Goal: Task Accomplishment & Management: Manage account settings

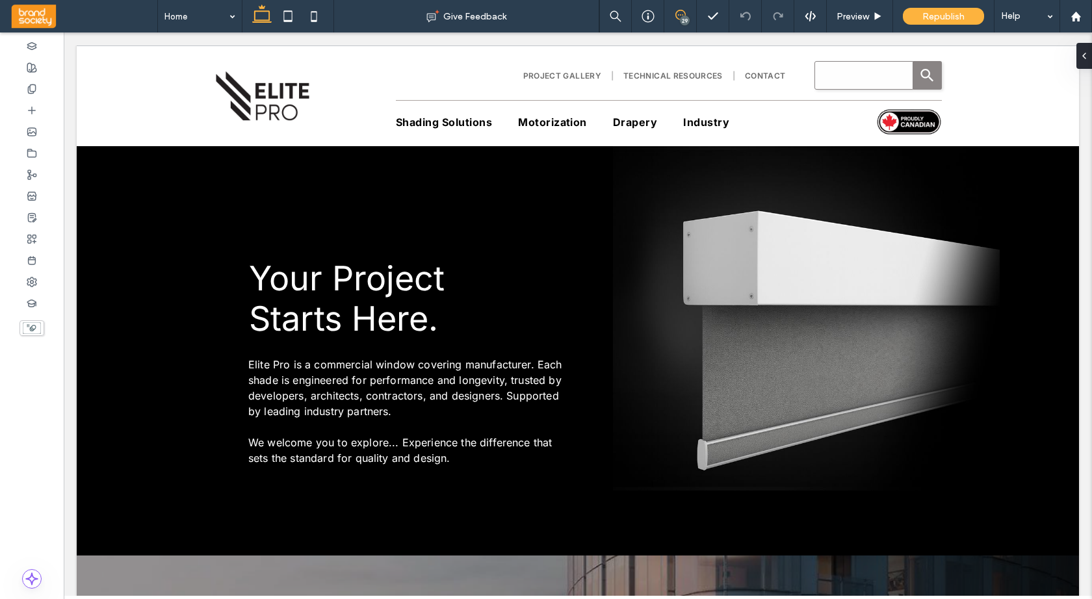
click at [682, 15] on use at bounding box center [681, 15] width 10 height 10
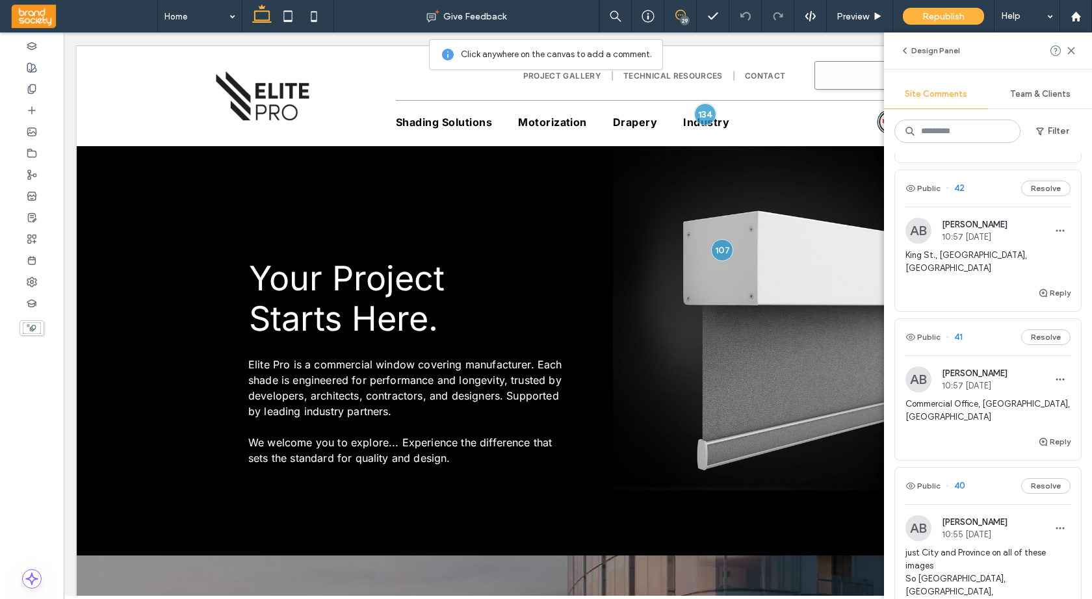
scroll to position [4757, 0]
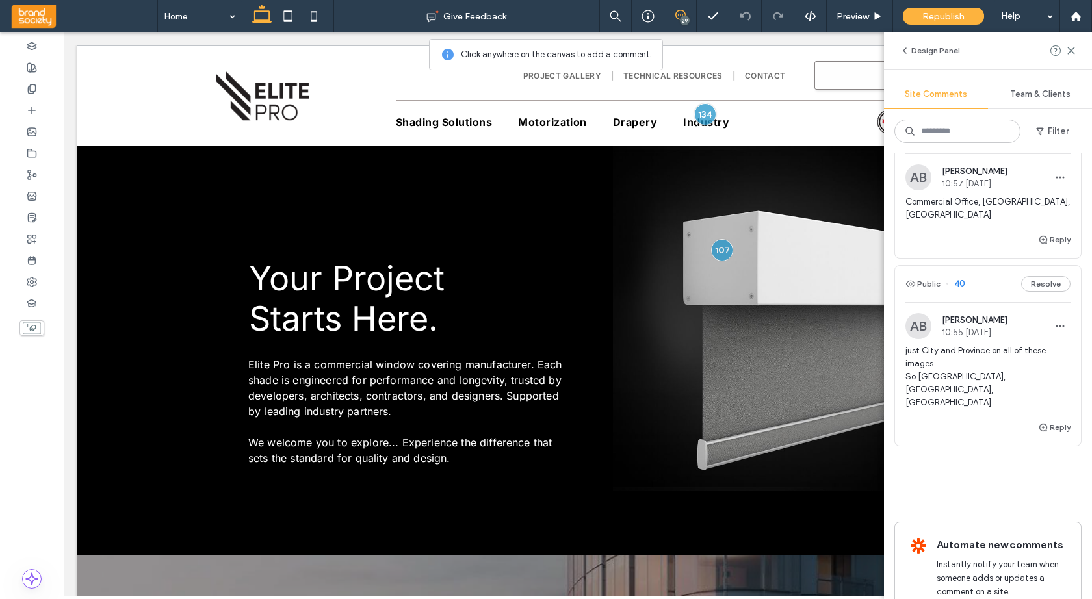
click at [968, 315] on div "[PERSON_NAME] 10:55 [DATE]" at bounding box center [975, 326] width 66 height 22
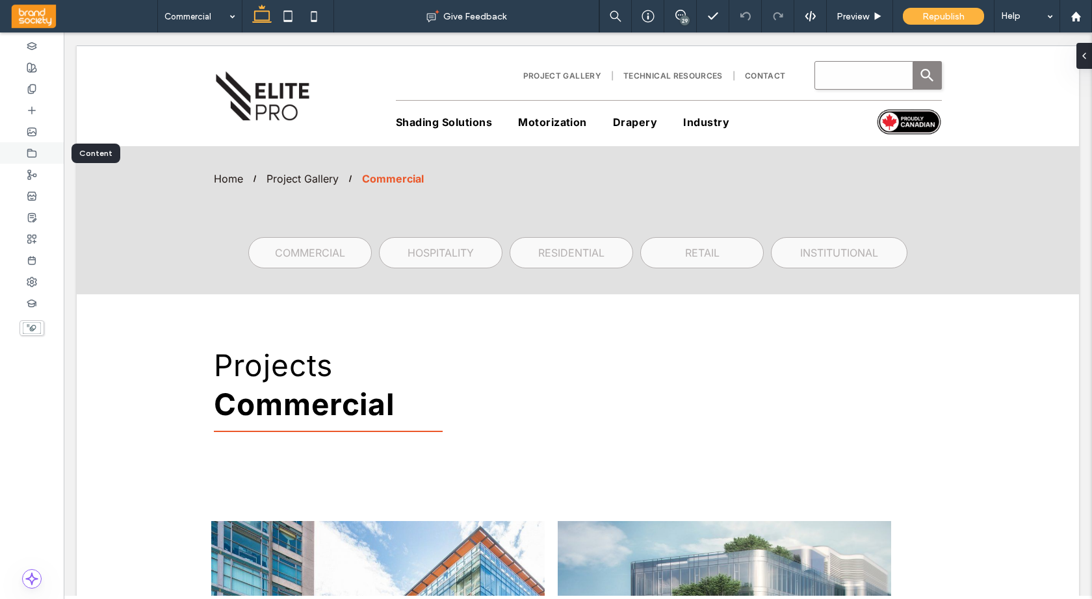
click at [30, 151] on use at bounding box center [32, 153] width 8 height 8
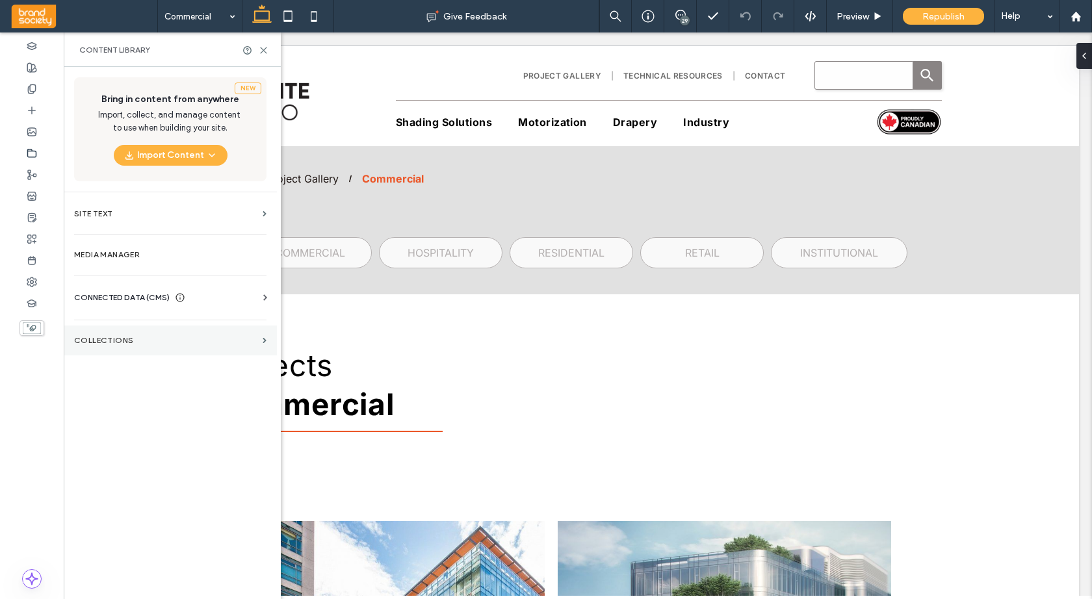
click at [213, 341] on label "Collections" at bounding box center [165, 340] width 183 height 9
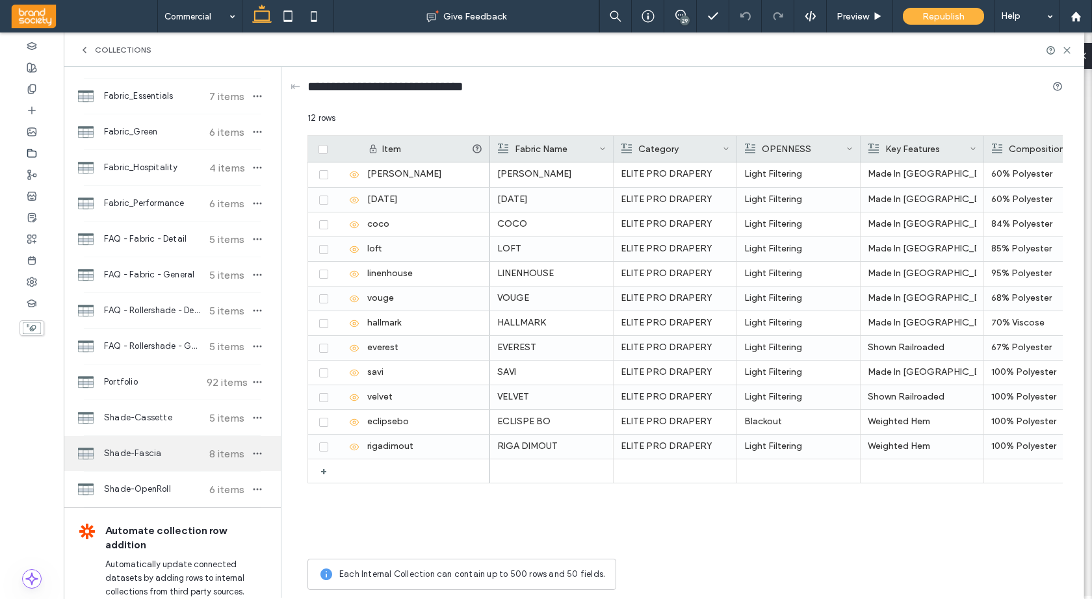
scroll to position [188, 0]
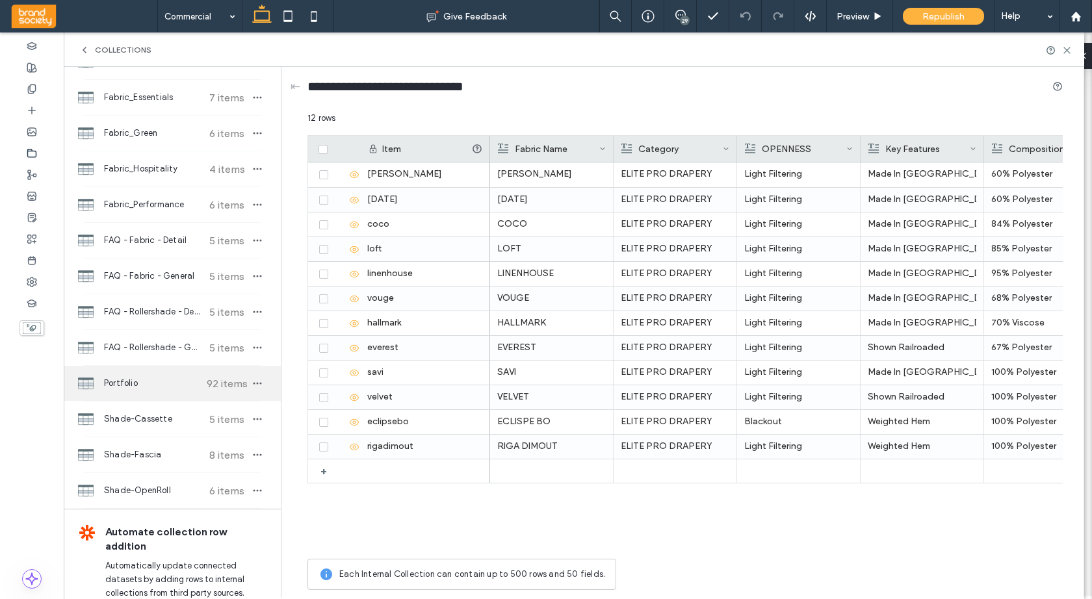
click at [137, 382] on span "Portfolio" at bounding box center [152, 383] width 97 height 13
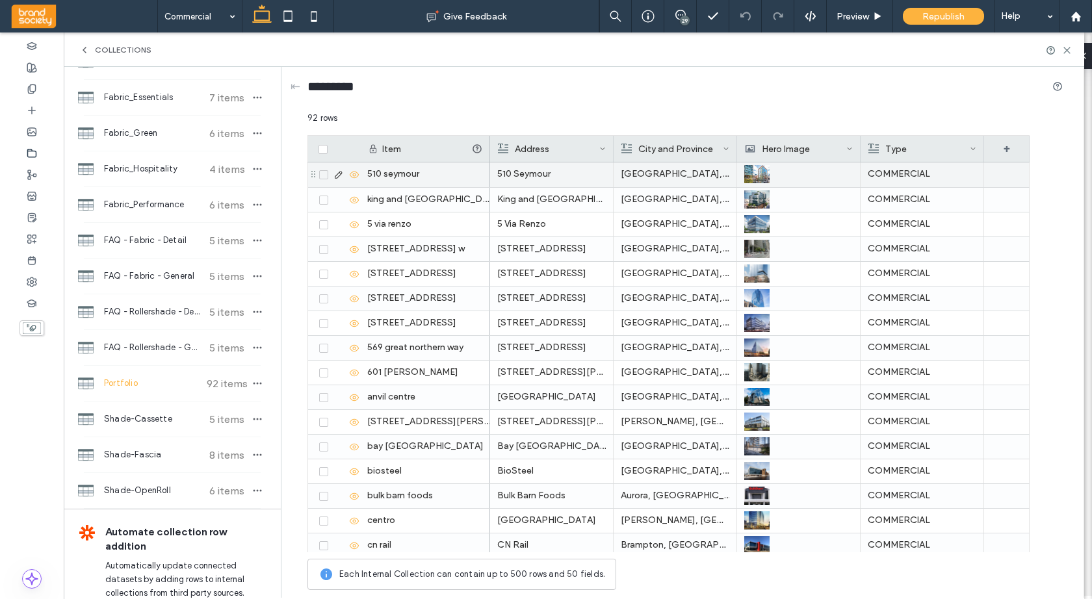
click at [564, 175] on p "510 Seymour" at bounding box center [551, 174] width 109 height 23
click at [527, 174] on p "510 Seymour" at bounding box center [551, 174] width 109 height 23
click at [337, 173] on icon at bounding box center [339, 175] width 10 height 10
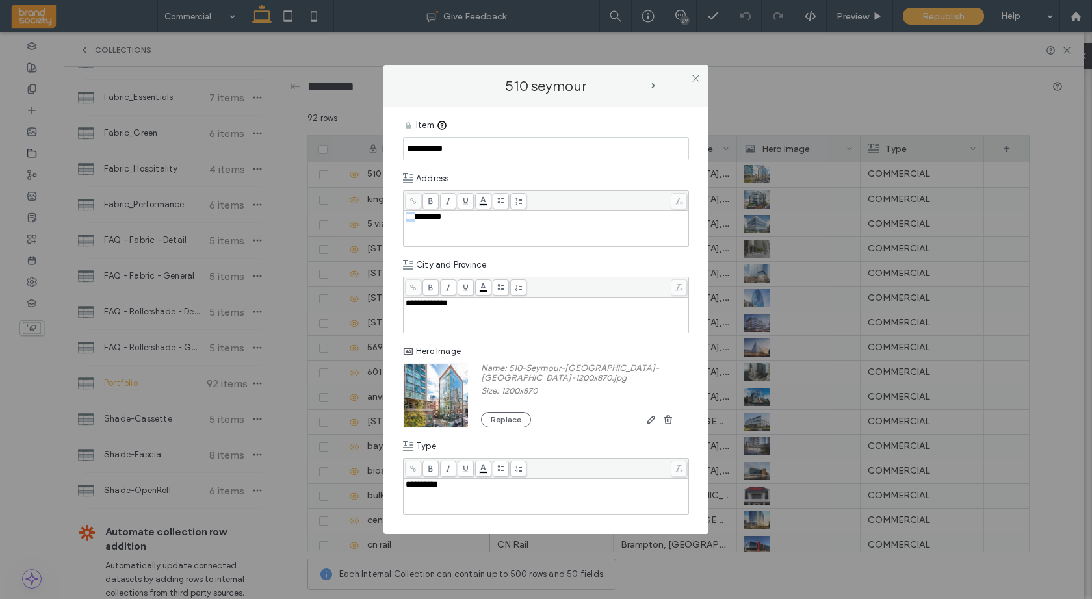
drag, startPoint x: 420, startPoint y: 219, endPoint x: 398, endPoint y: 218, distance: 22.1
click at [398, 218] on div "**********" at bounding box center [546, 320] width 325 height 427
click at [443, 218] on div "*******" at bounding box center [547, 217] width 282 height 9
click at [657, 75] on div "510 seymour" at bounding box center [546, 86] width 325 height 42
click at [698, 76] on icon at bounding box center [696, 78] width 10 height 10
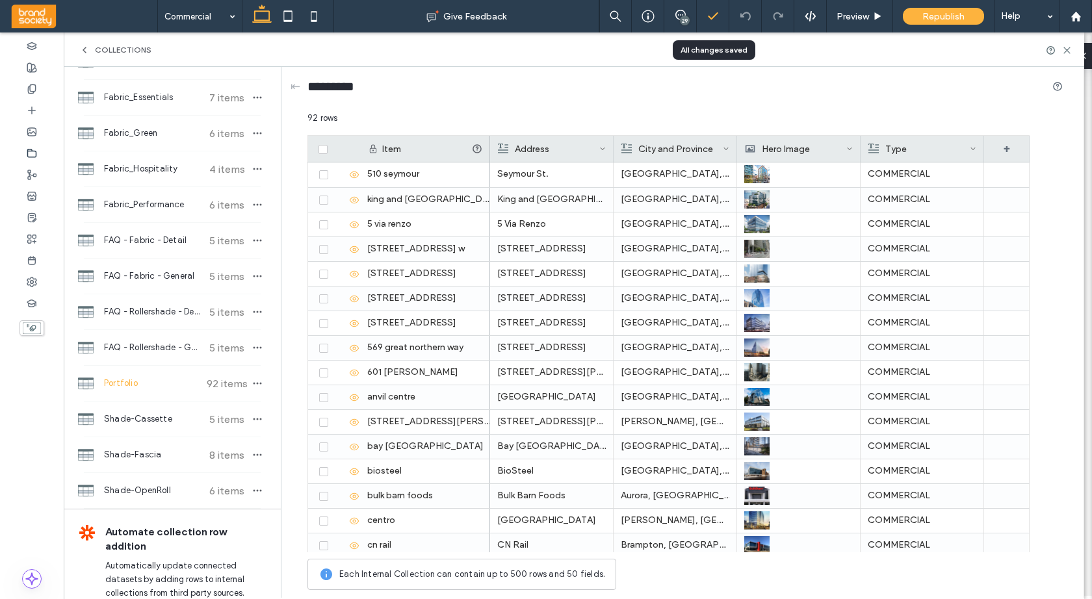
click at [710, 18] on polyline at bounding box center [713, 16] width 8 height 6
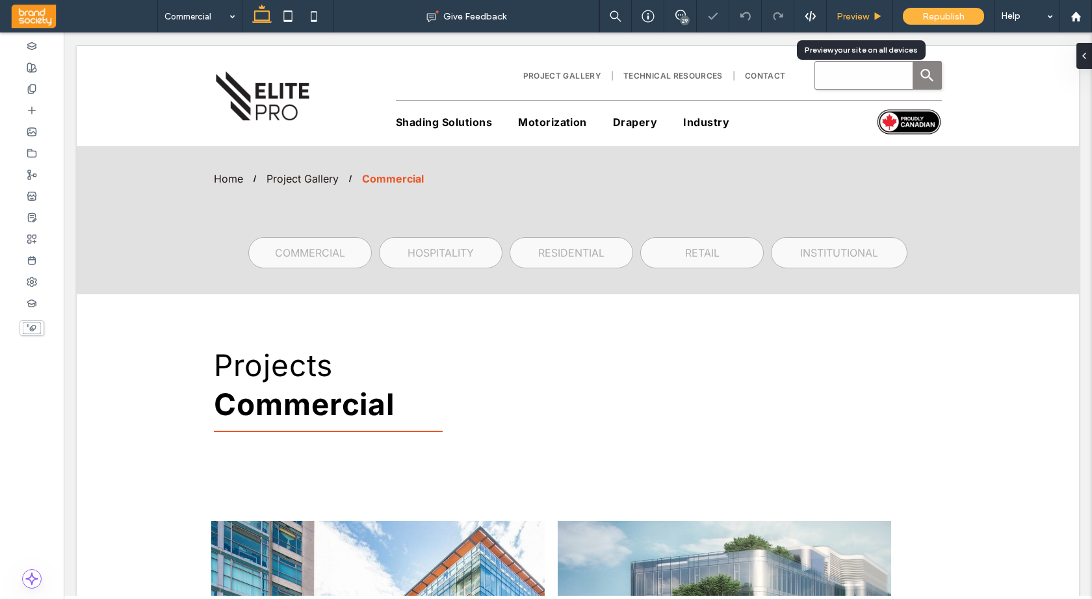
click at [852, 16] on span "Preview" at bounding box center [853, 16] width 33 height 11
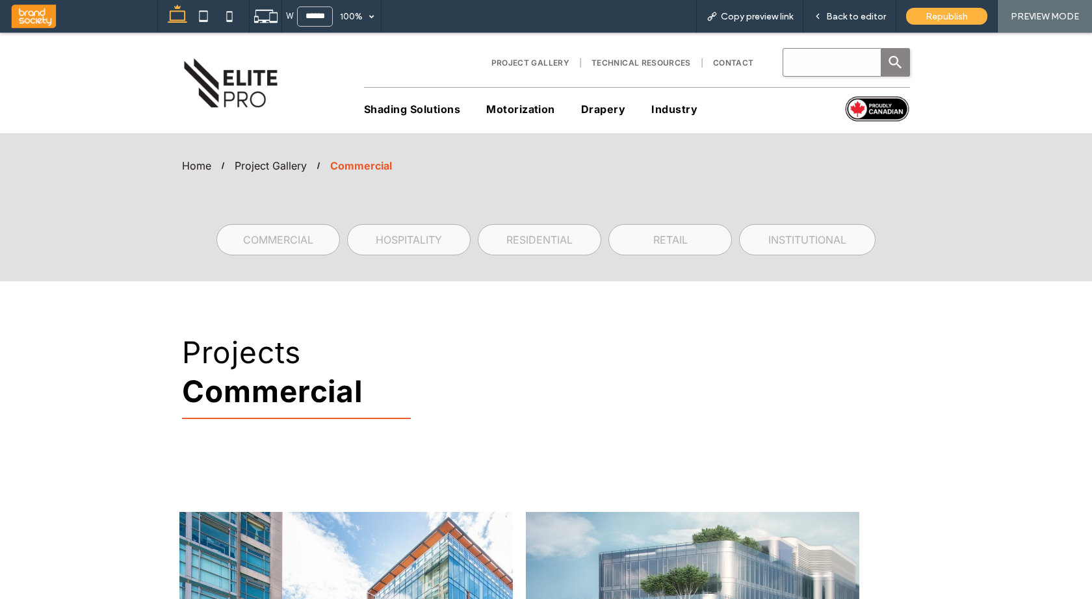
scroll to position [449, 0]
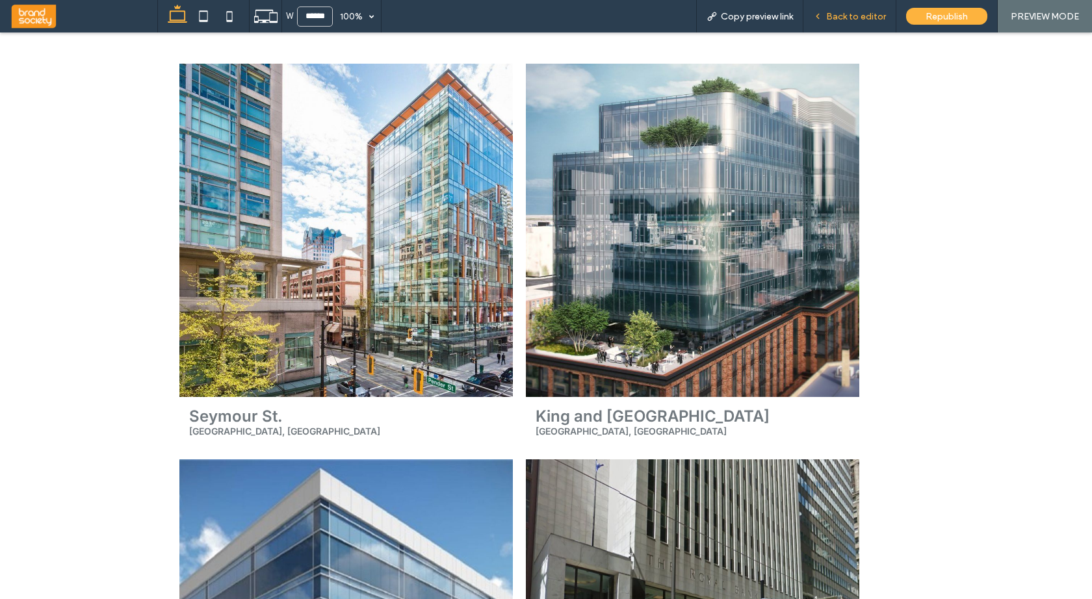
click at [846, 15] on span "Back to editor" at bounding box center [856, 16] width 60 height 11
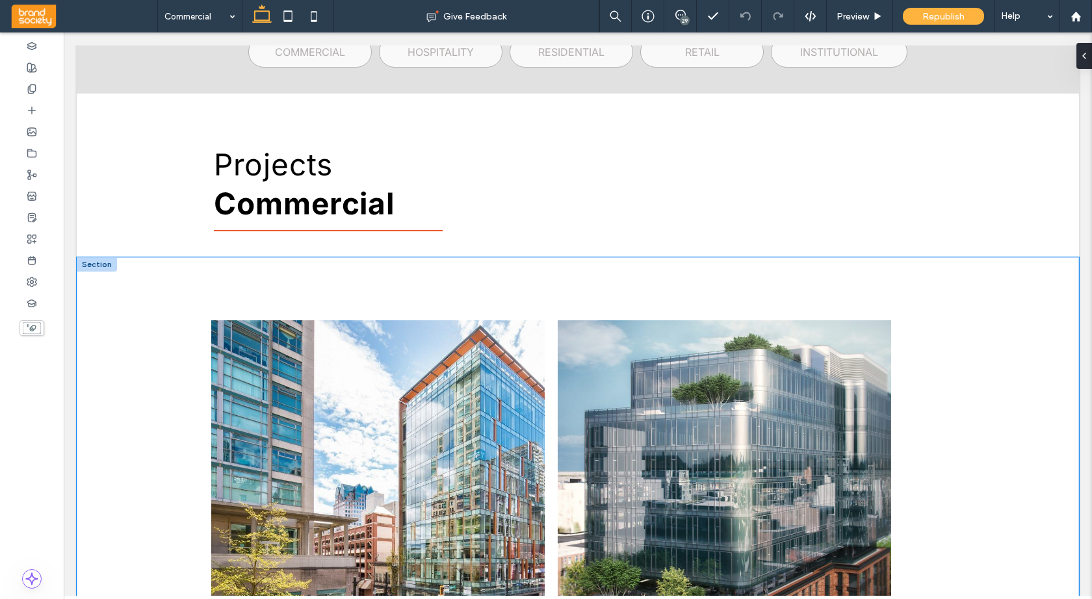
scroll to position [101, 0]
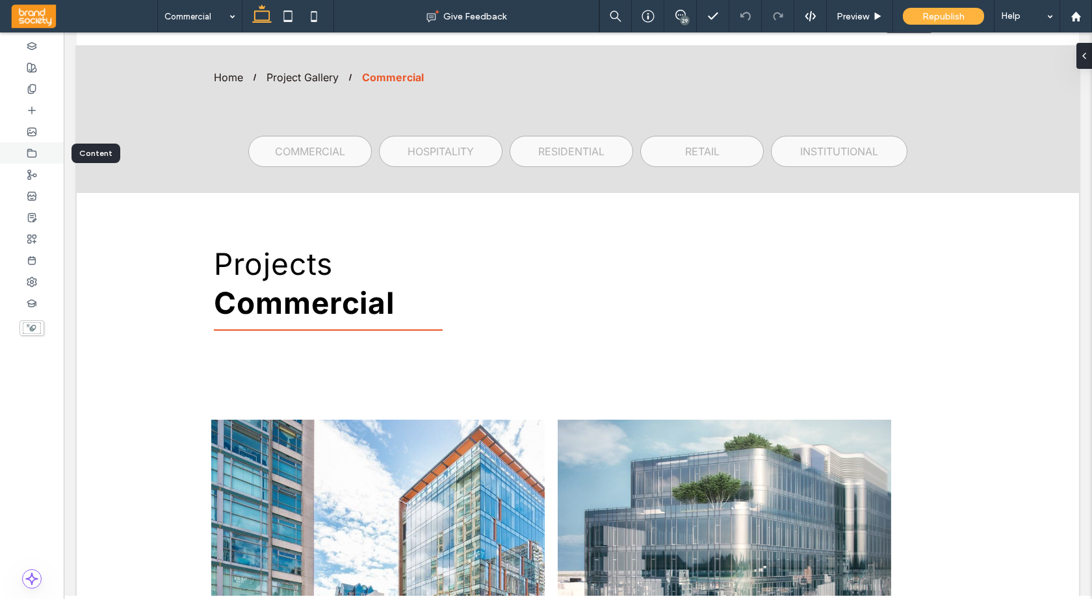
click at [33, 152] on icon at bounding box center [32, 153] width 10 height 10
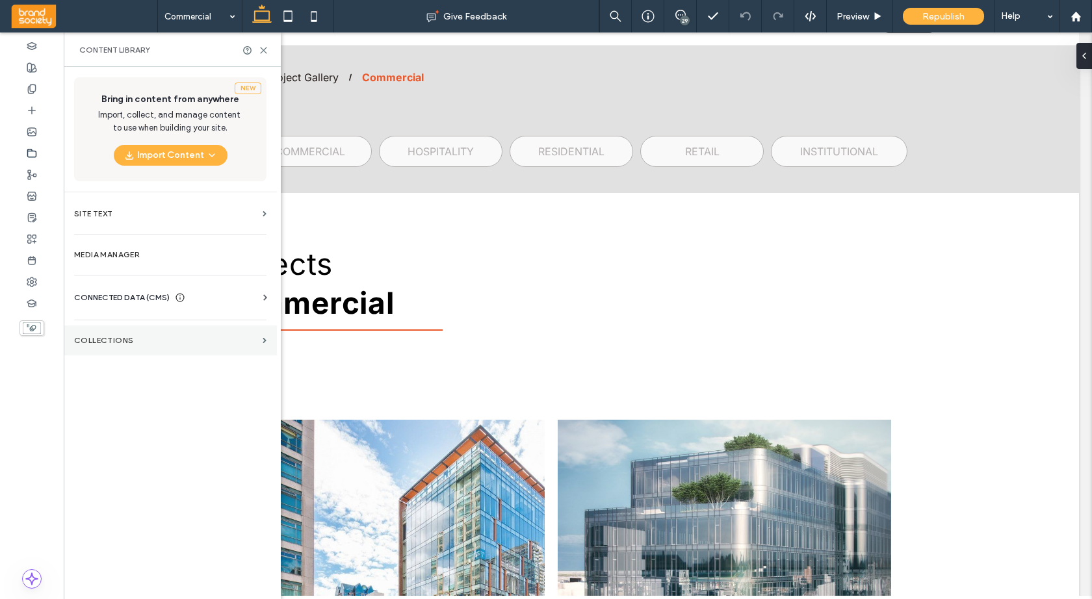
click at [116, 339] on label "Collections" at bounding box center [165, 340] width 183 height 9
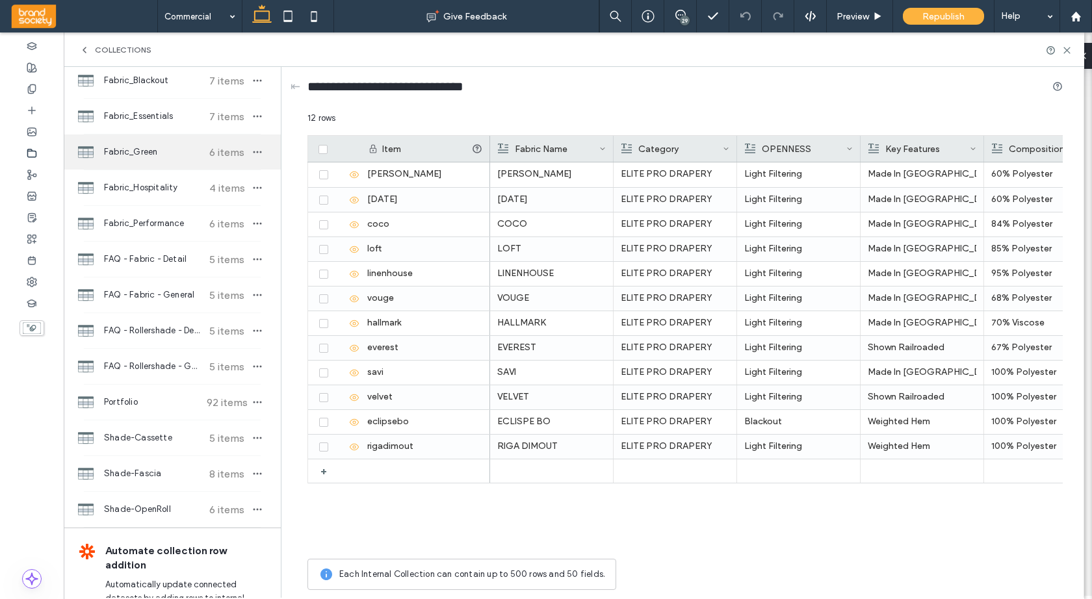
scroll to position [233, 0]
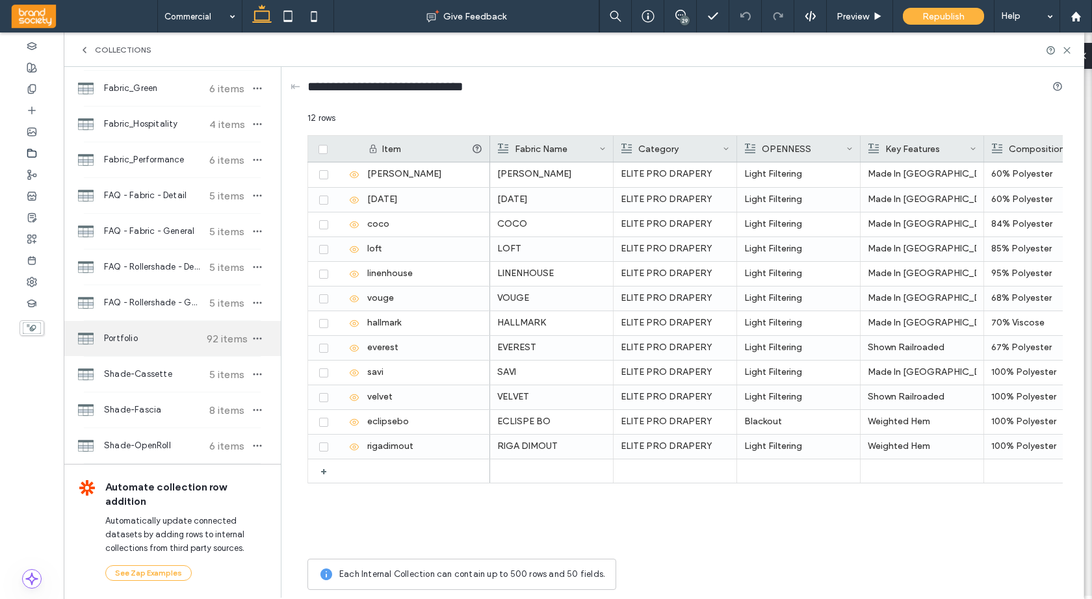
click at [152, 340] on span "Portfolio" at bounding box center [152, 338] width 97 height 13
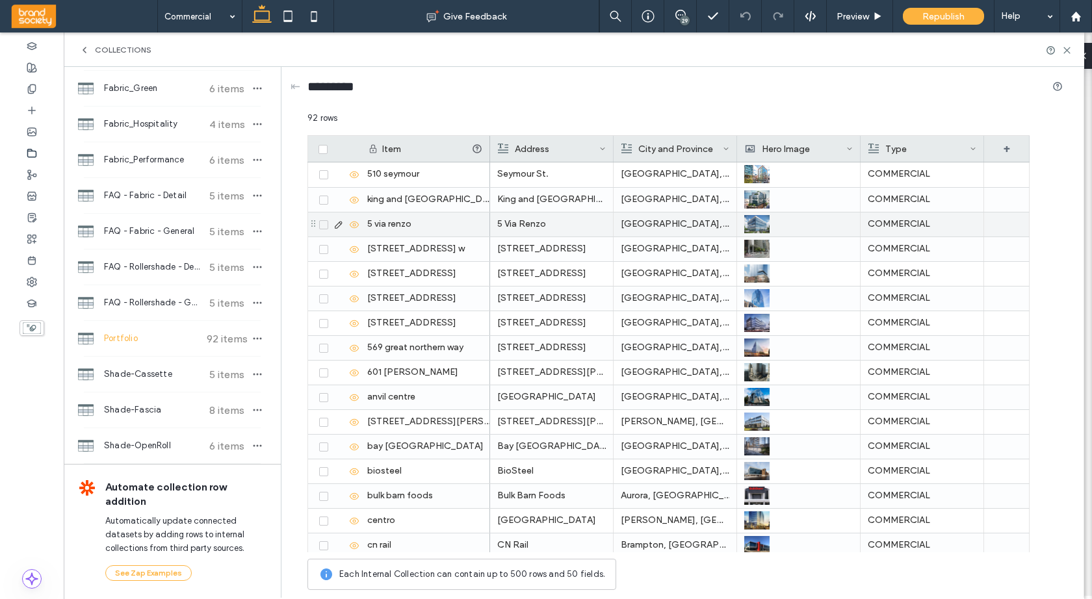
click at [501, 224] on p "5 Via Renzo" at bounding box center [551, 224] width 109 height 23
click at [506, 224] on p "5 Via Renzo" at bounding box center [551, 224] width 109 height 23
click at [337, 226] on icon at bounding box center [339, 225] width 10 height 10
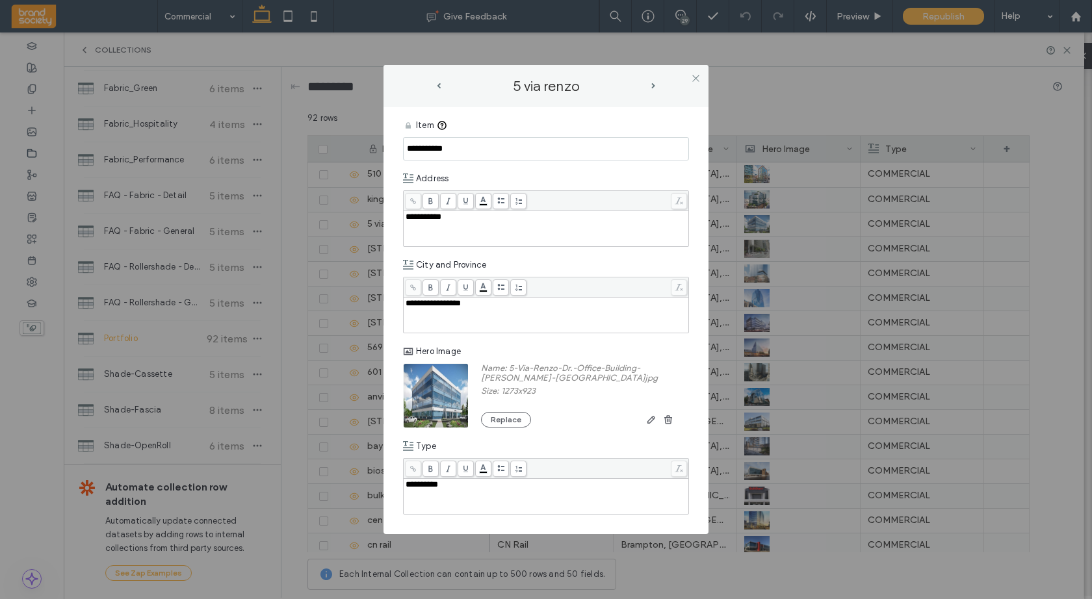
click at [413, 217] on span "**********" at bounding box center [424, 217] width 36 height 8
click at [674, 70] on div "5 via renzo" at bounding box center [546, 86] width 325 height 42
click at [698, 81] on icon at bounding box center [696, 78] width 10 height 10
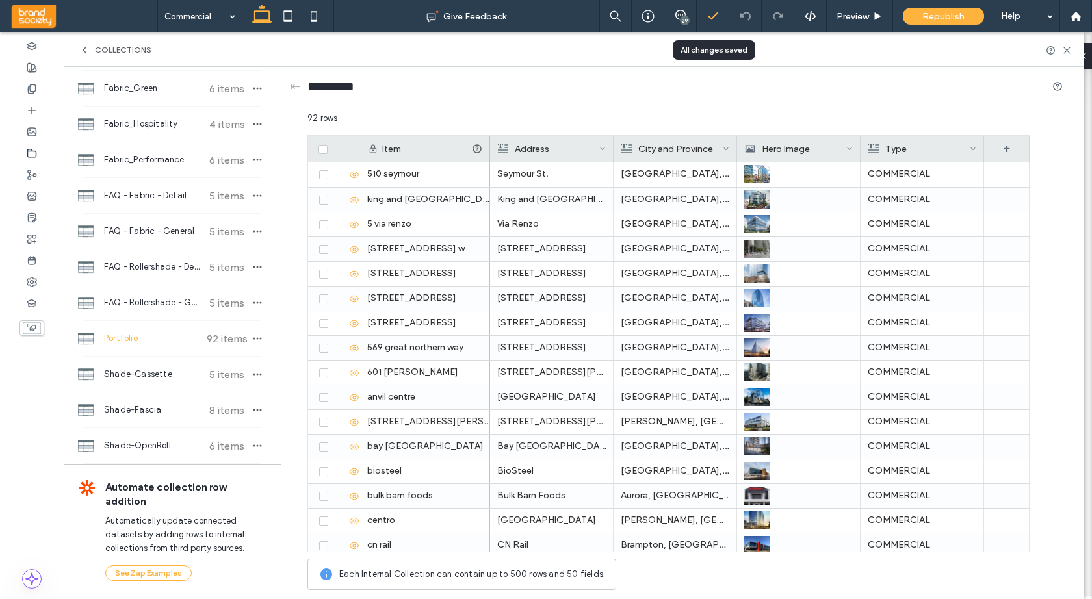
click at [713, 16] on polyline at bounding box center [713, 16] width 8 height 6
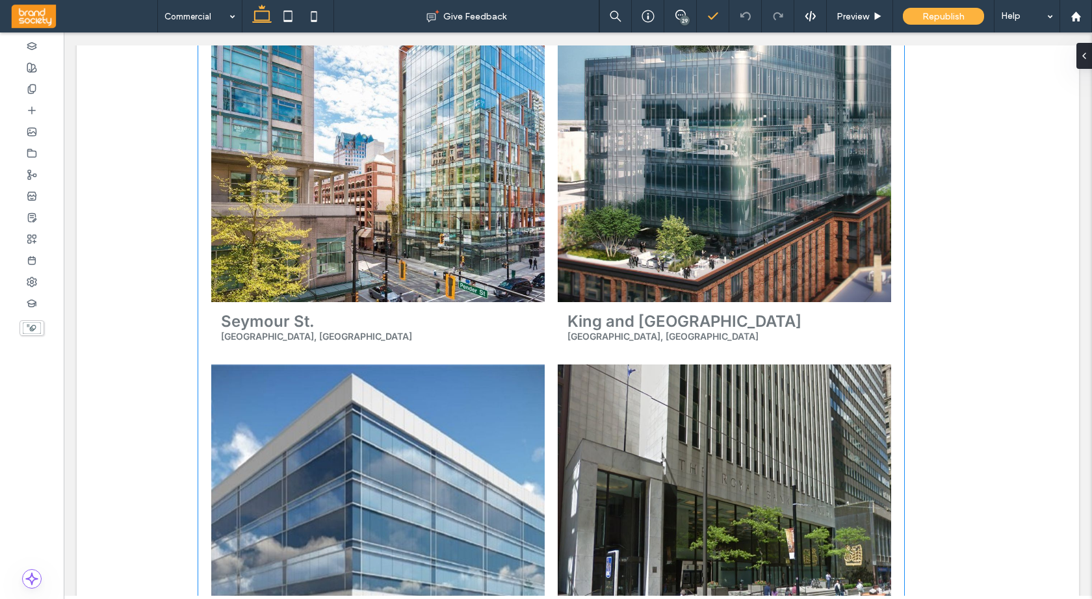
scroll to position [322, 0]
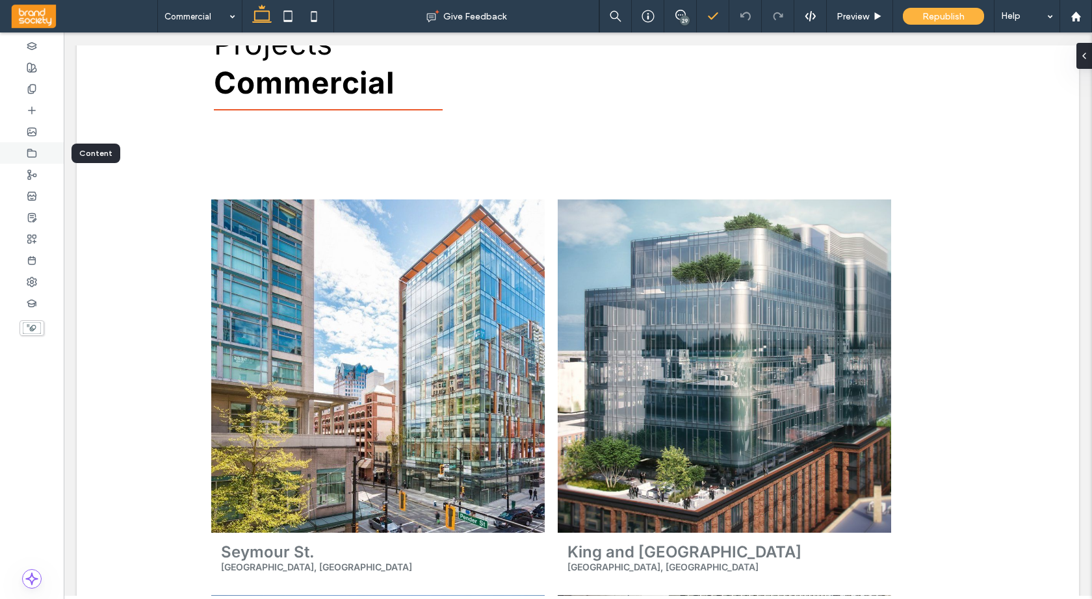
click at [29, 151] on icon at bounding box center [32, 153] width 10 height 10
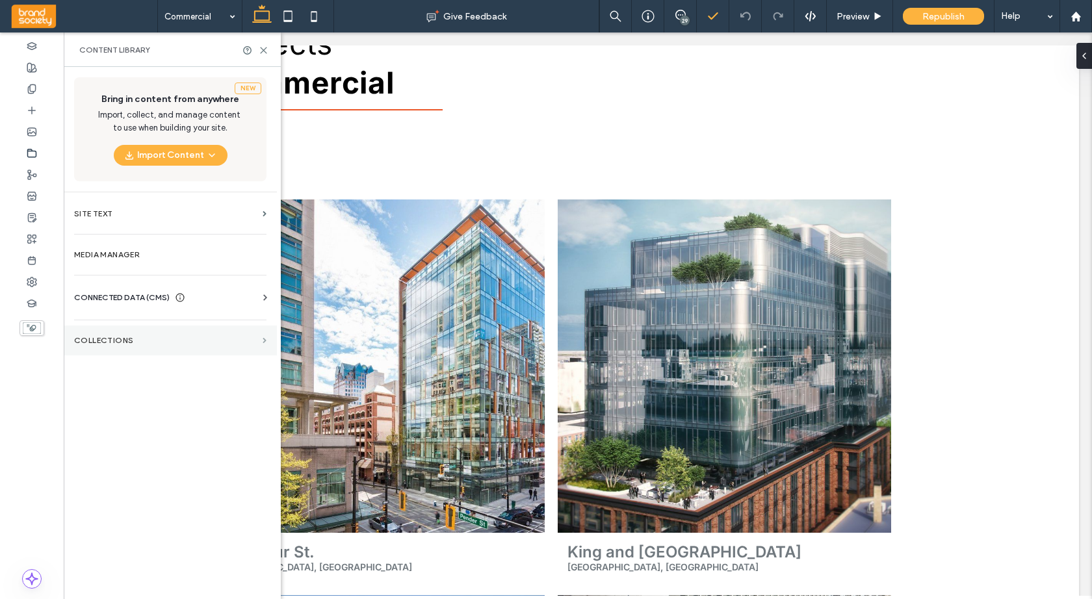
click at [263, 341] on span at bounding box center [265, 341] width 4 height 6
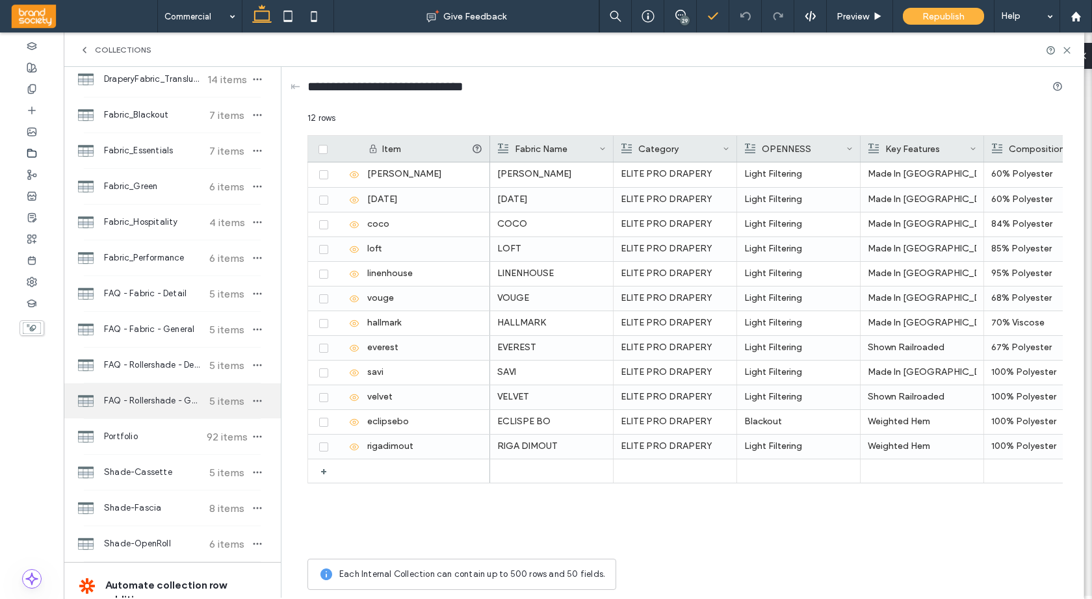
scroll to position [233, 0]
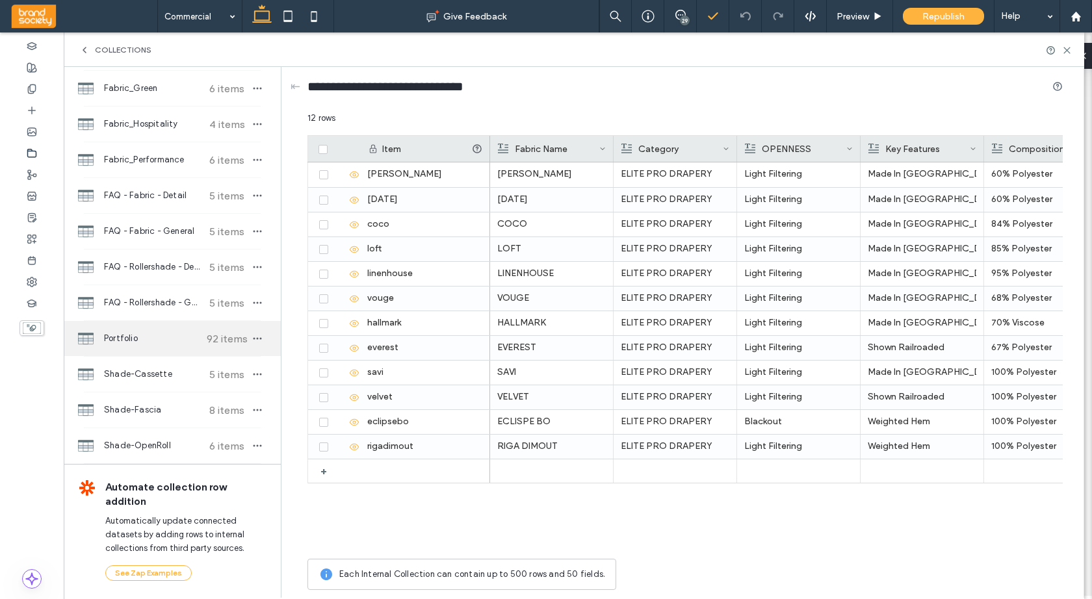
click at [127, 339] on span "Portfolio" at bounding box center [152, 338] width 97 height 13
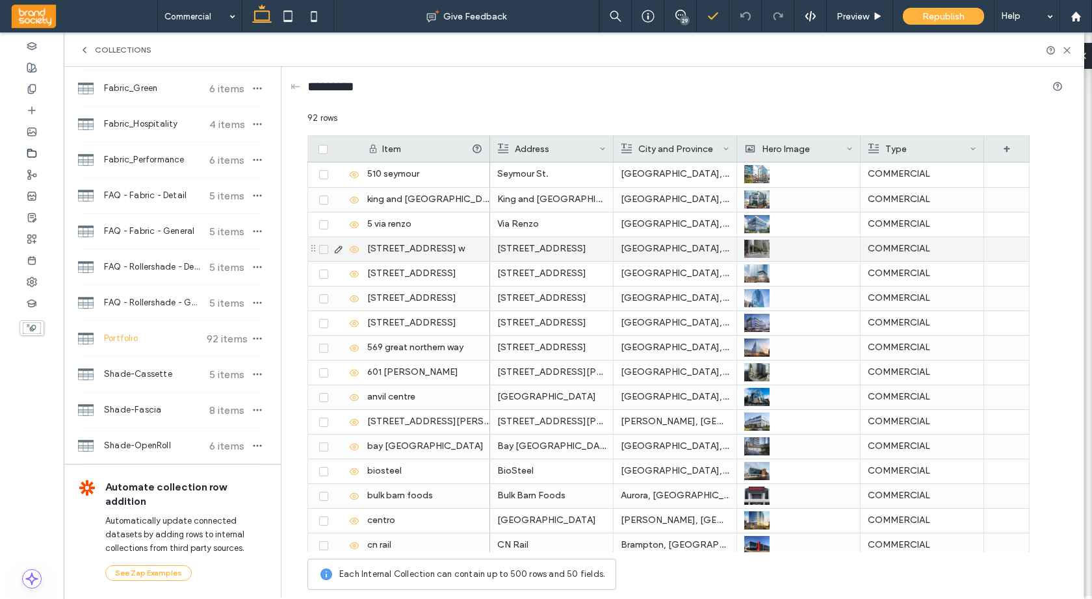
click at [339, 249] on icon at bounding box center [339, 249] width 10 height 10
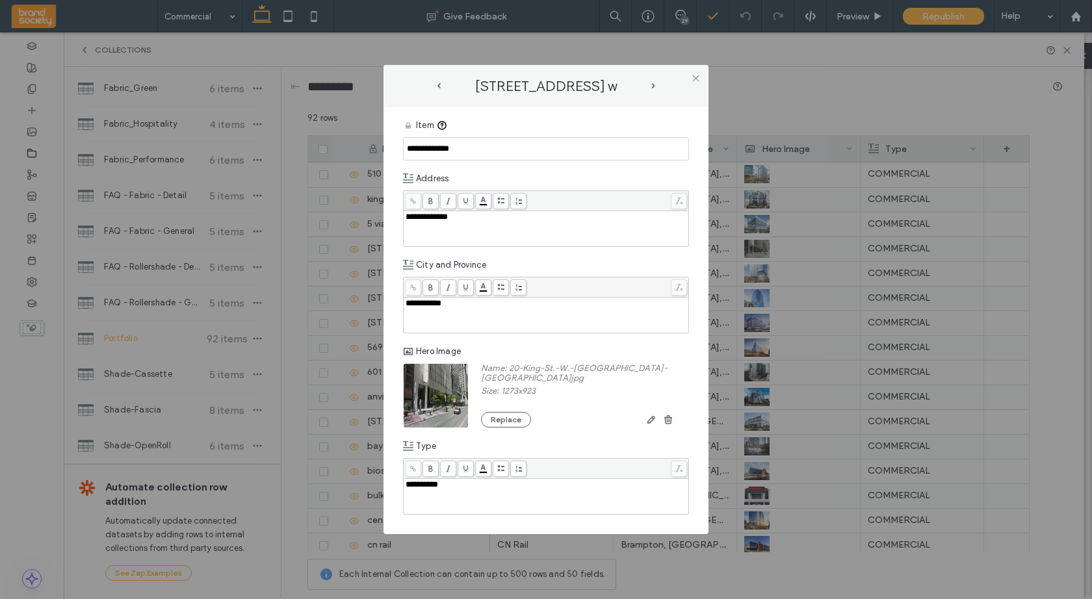
click at [419, 216] on span "**********" at bounding box center [427, 217] width 42 height 8
click at [670, 75] on div "[STREET_ADDRESS] w" at bounding box center [546, 86] width 325 height 42
click at [697, 79] on icon at bounding box center [696, 78] width 10 height 10
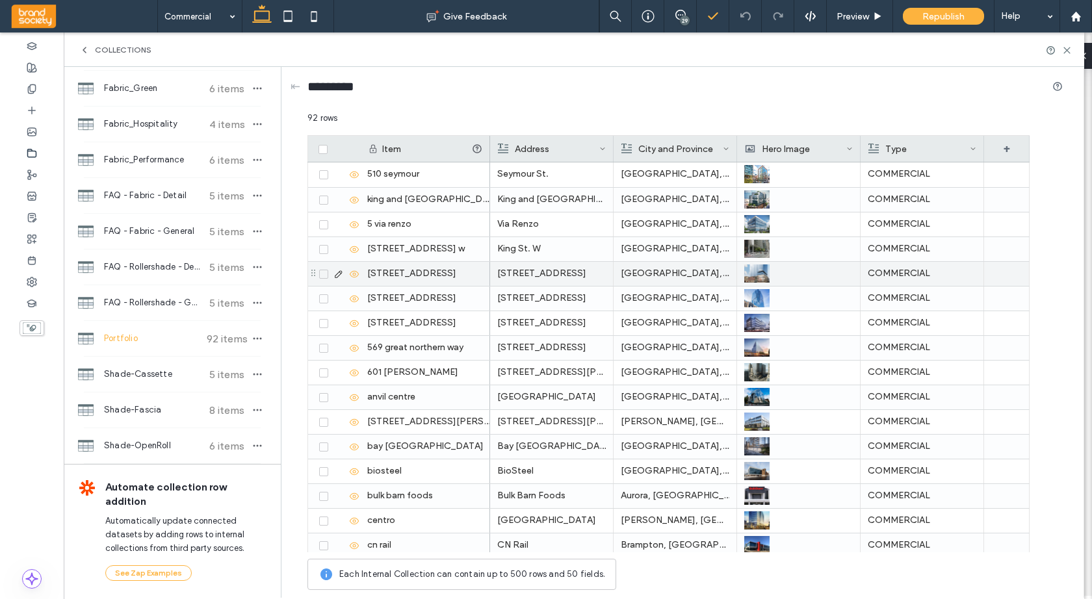
click at [339, 274] on icon at bounding box center [339, 274] width 10 height 10
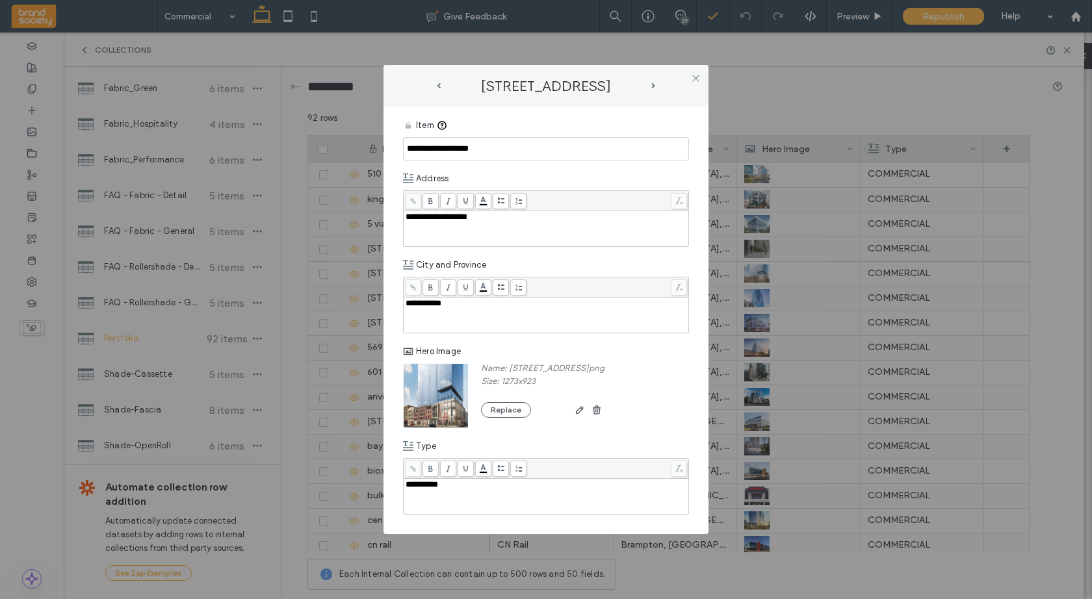
click at [418, 218] on span "**********" at bounding box center [437, 217] width 62 height 8
click at [479, 216] on div "**********" at bounding box center [547, 217] width 282 height 9
click at [672, 76] on div "[STREET_ADDRESS]" at bounding box center [546, 86] width 325 height 42
click at [698, 79] on icon at bounding box center [696, 78] width 10 height 10
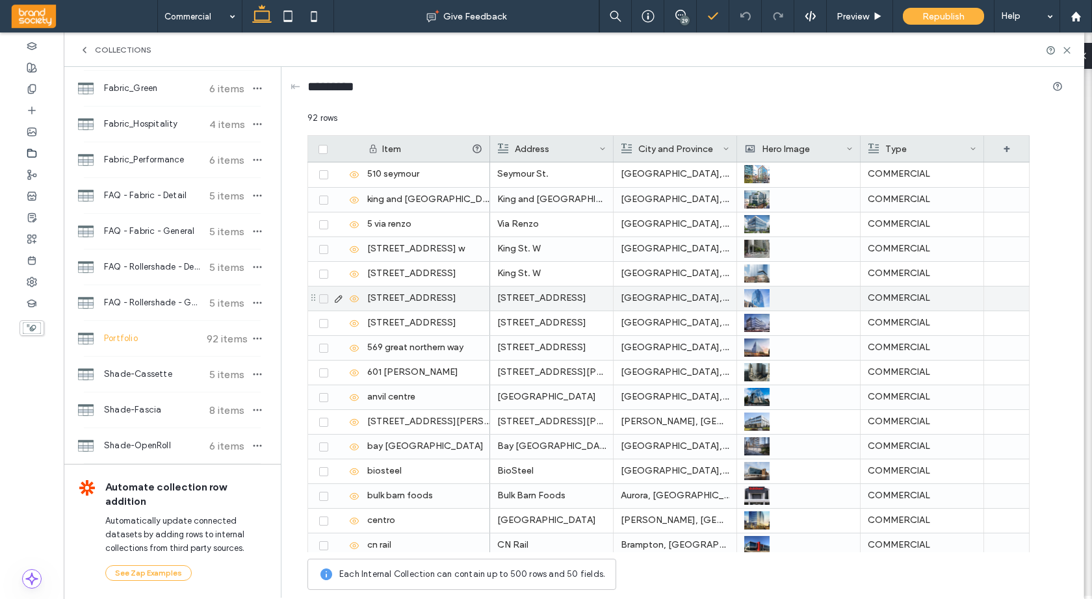
click at [338, 298] on icon at bounding box center [339, 299] width 10 height 10
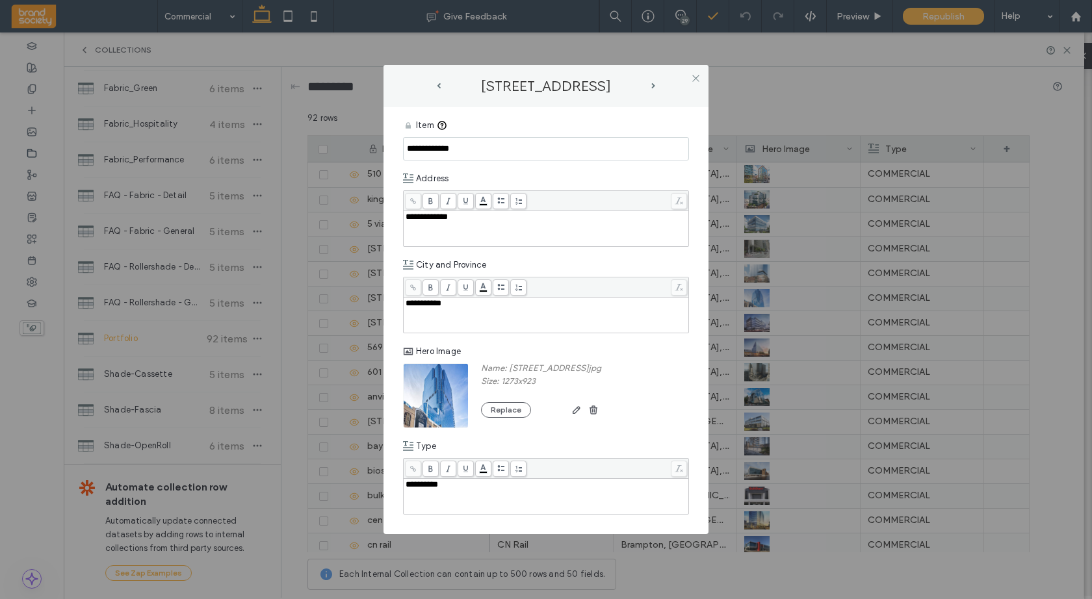
click at [425, 213] on span "**********" at bounding box center [427, 217] width 42 height 8
click at [423, 215] on span "**********" at bounding box center [427, 217] width 42 height 8
click at [681, 77] on div "[STREET_ADDRESS]" at bounding box center [546, 86] width 325 height 42
click at [698, 77] on icon at bounding box center [696, 78] width 10 height 10
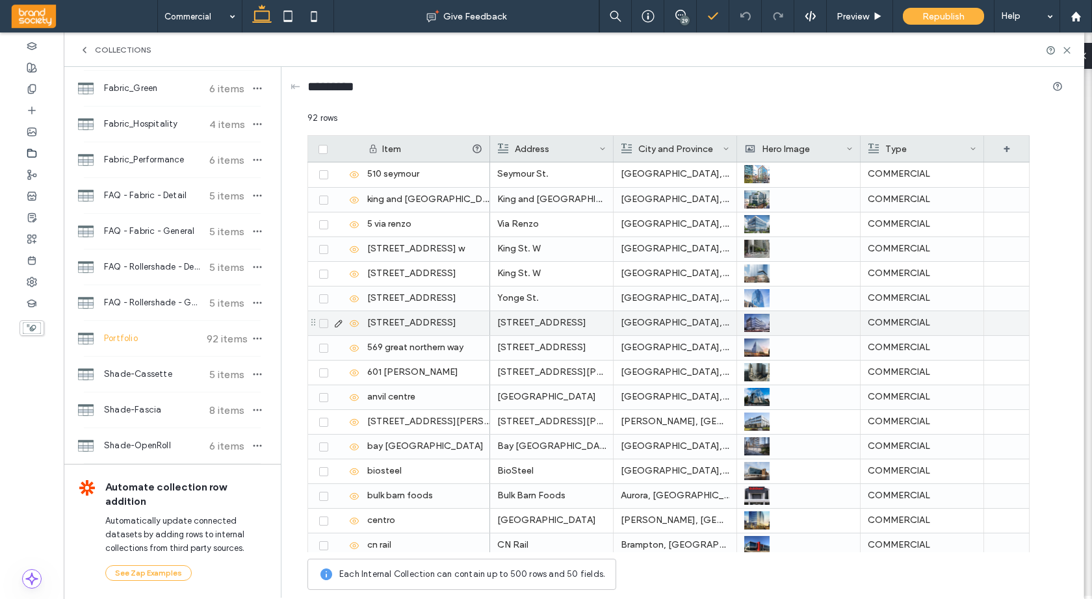
click at [338, 323] on icon at bounding box center [339, 324] width 10 height 10
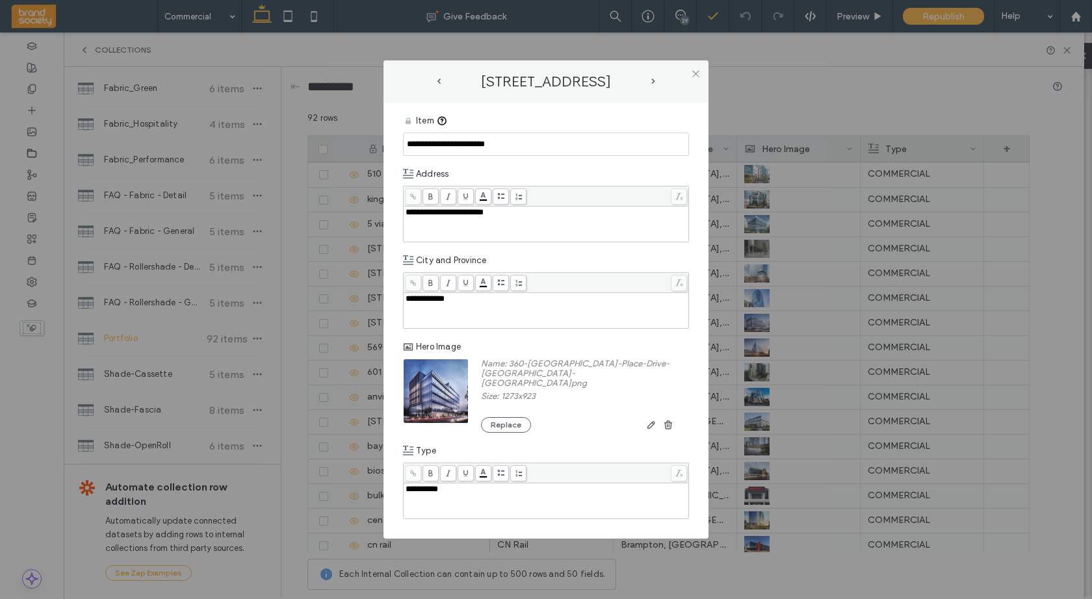
click at [424, 217] on span "**********" at bounding box center [445, 212] width 78 height 8
click at [674, 73] on div "[STREET_ADDRESS]" at bounding box center [546, 81] width 325 height 42
click at [697, 77] on icon at bounding box center [696, 74] width 10 height 10
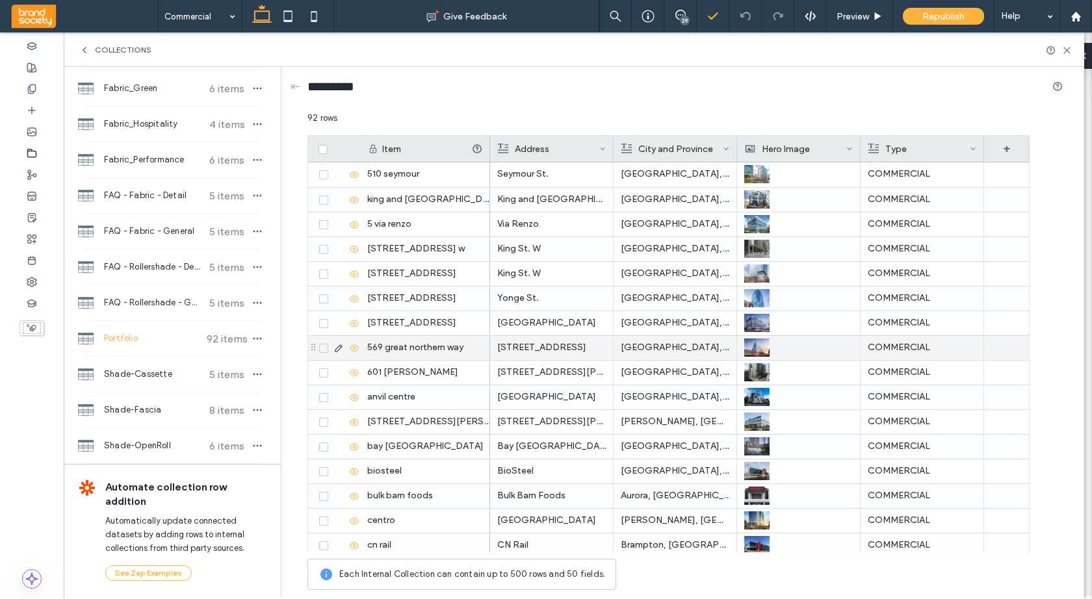
click at [339, 347] on icon at bounding box center [339, 348] width 10 height 10
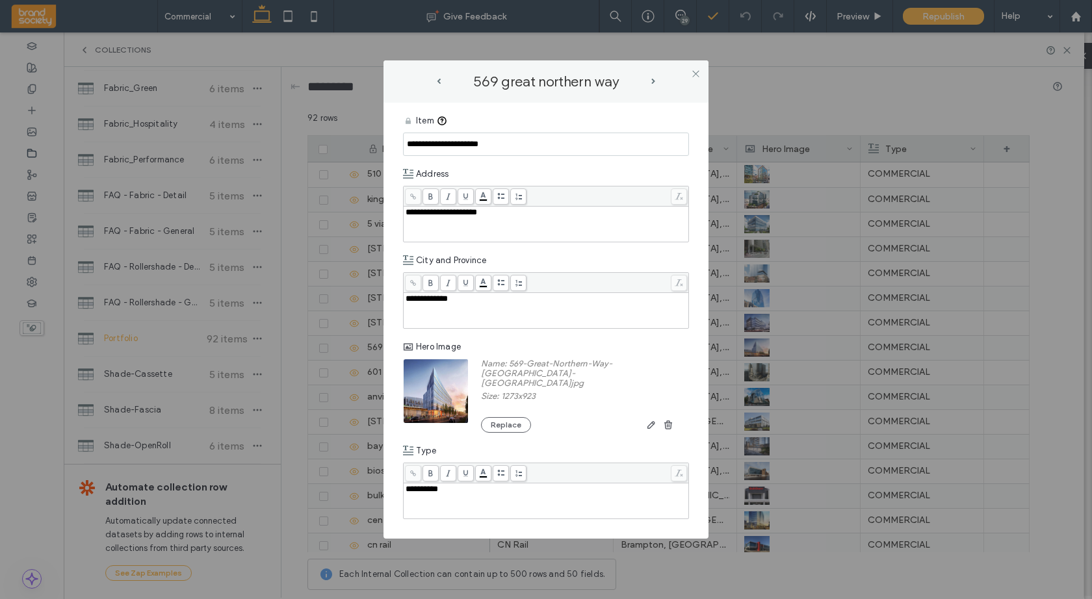
click at [424, 217] on span "**********" at bounding box center [442, 212] width 72 height 8
click at [669, 70] on div "569 great northern way" at bounding box center [546, 81] width 325 height 42
click at [693, 78] on icon at bounding box center [696, 74] width 10 height 10
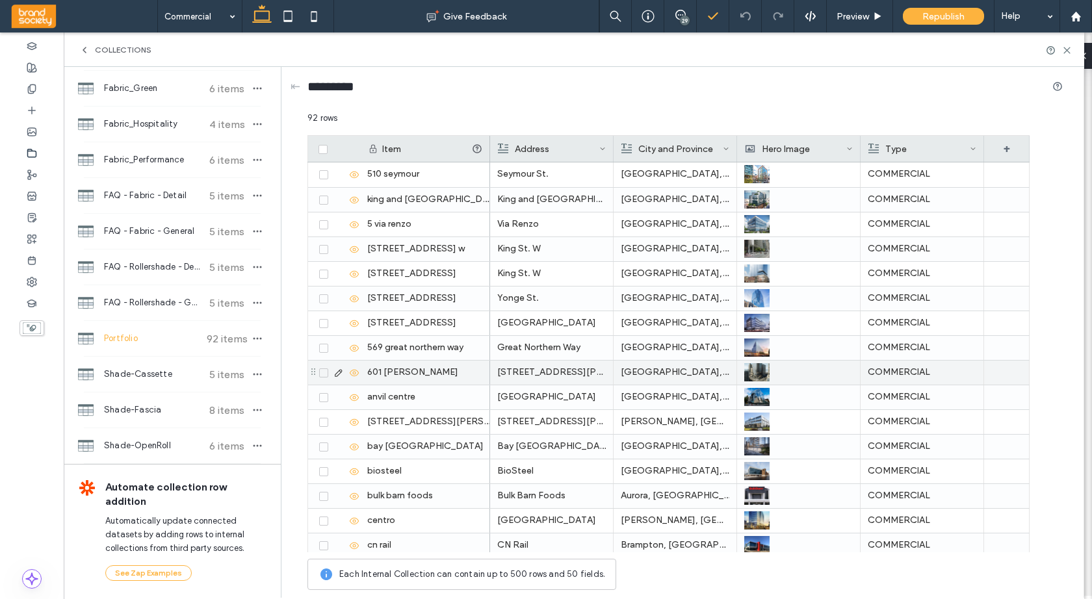
click at [335, 373] on icon at bounding box center [339, 373] width 10 height 10
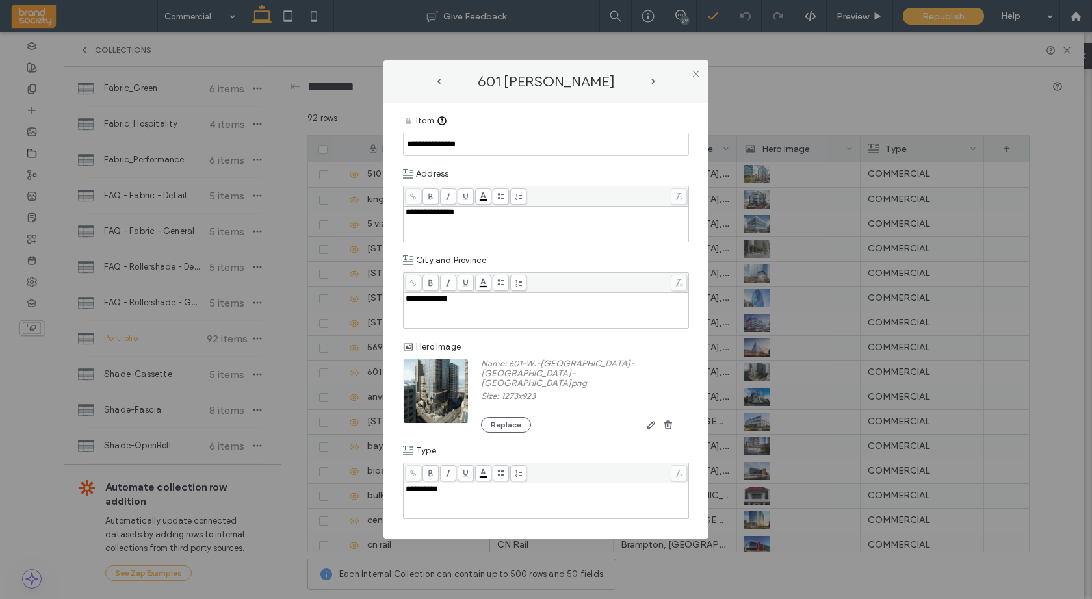
click at [420, 217] on span "**********" at bounding box center [430, 212] width 49 height 8
click at [672, 76] on div "601 [PERSON_NAME]" at bounding box center [546, 81] width 325 height 42
click at [697, 76] on use at bounding box center [695, 73] width 7 height 7
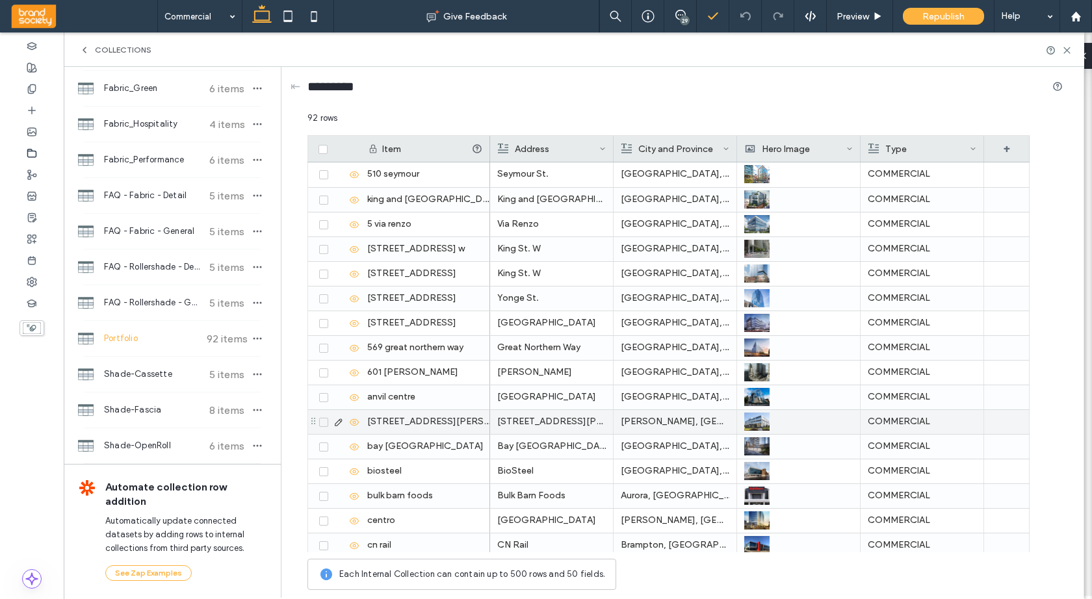
click at [338, 422] on icon at bounding box center [339, 422] width 10 height 10
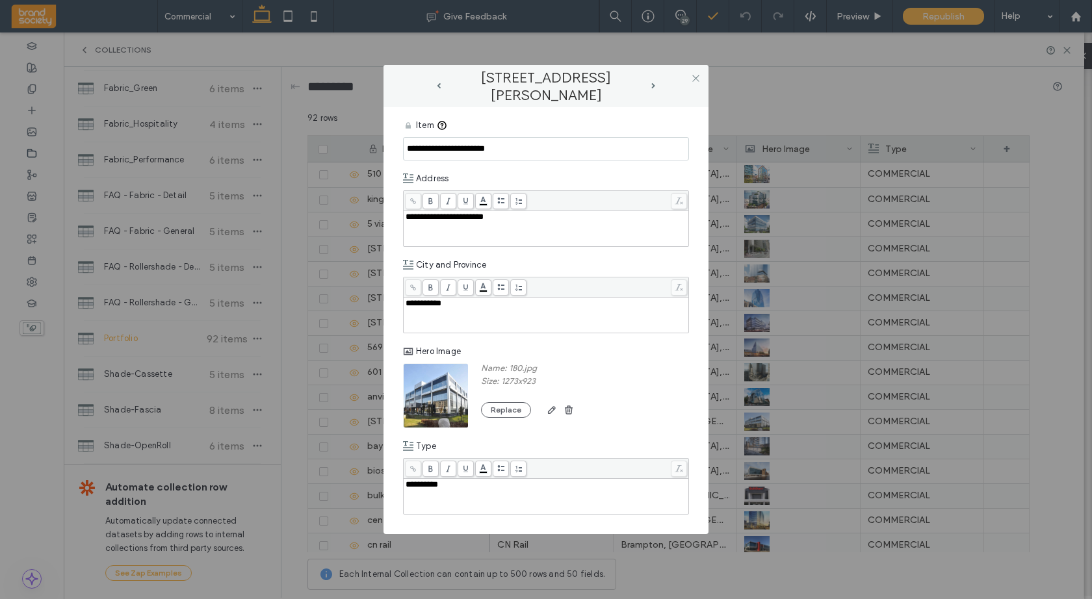
click at [422, 217] on span "**********" at bounding box center [445, 217] width 78 height 8
click at [673, 76] on div "[STREET_ADDRESS][PERSON_NAME]" at bounding box center [546, 86] width 325 height 42
click at [699, 75] on icon at bounding box center [696, 78] width 10 height 10
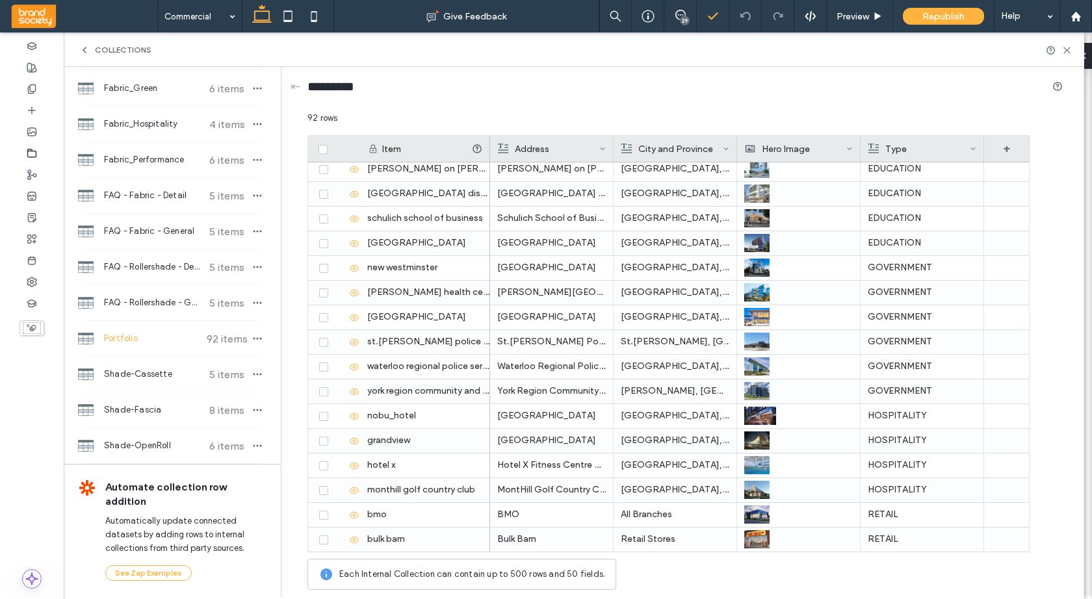
scroll to position [1088, 0]
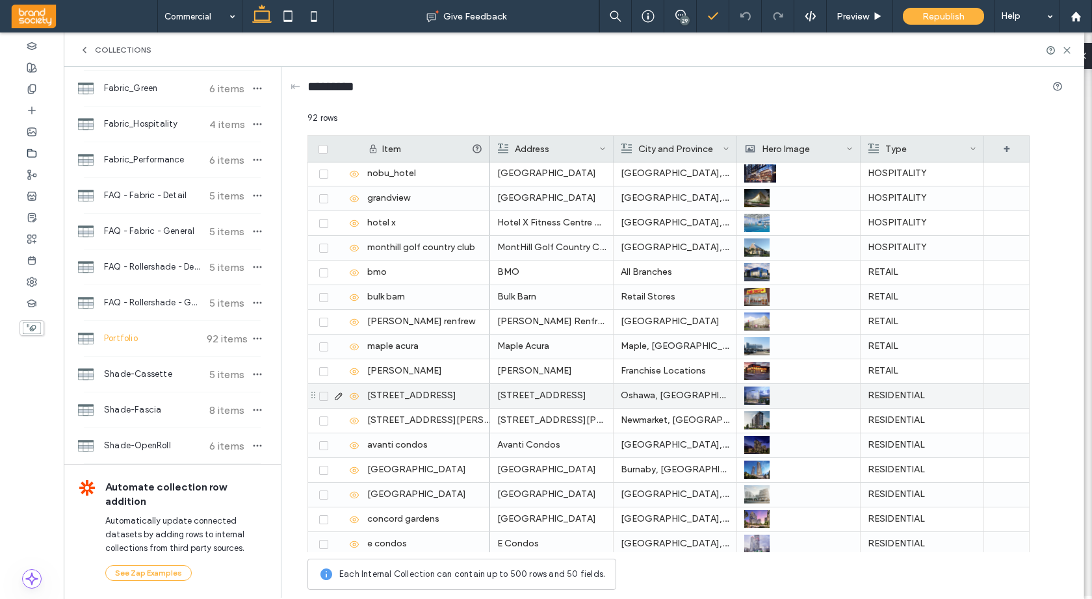
click at [336, 395] on icon at bounding box center [339, 396] width 10 height 10
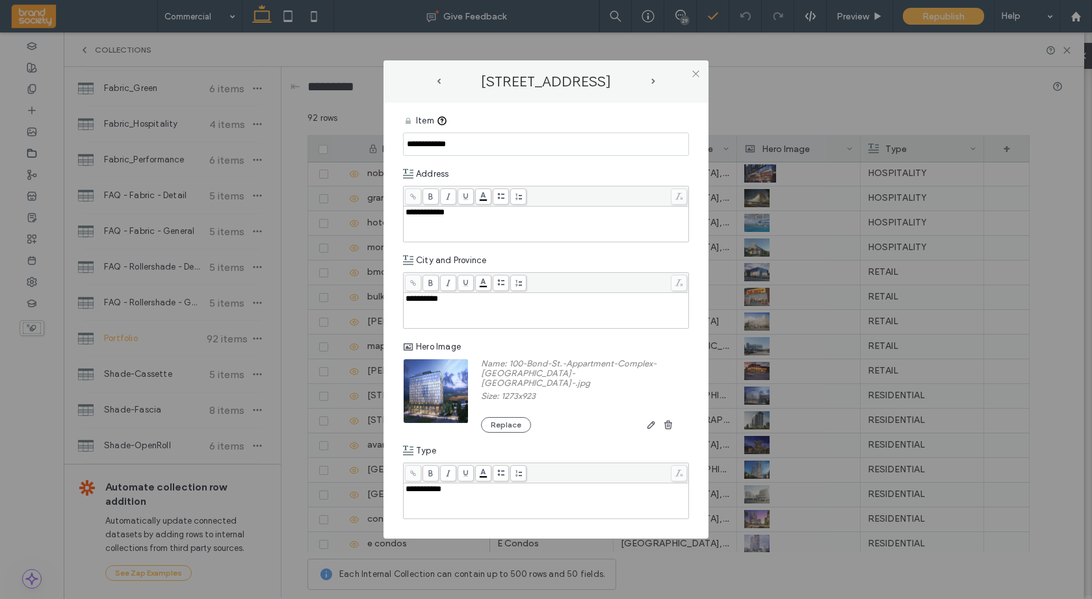
click at [423, 217] on span "**********" at bounding box center [425, 212] width 39 height 8
click at [668, 71] on div "[STREET_ADDRESS]" at bounding box center [546, 81] width 325 height 42
click at [698, 77] on icon at bounding box center [696, 74] width 10 height 10
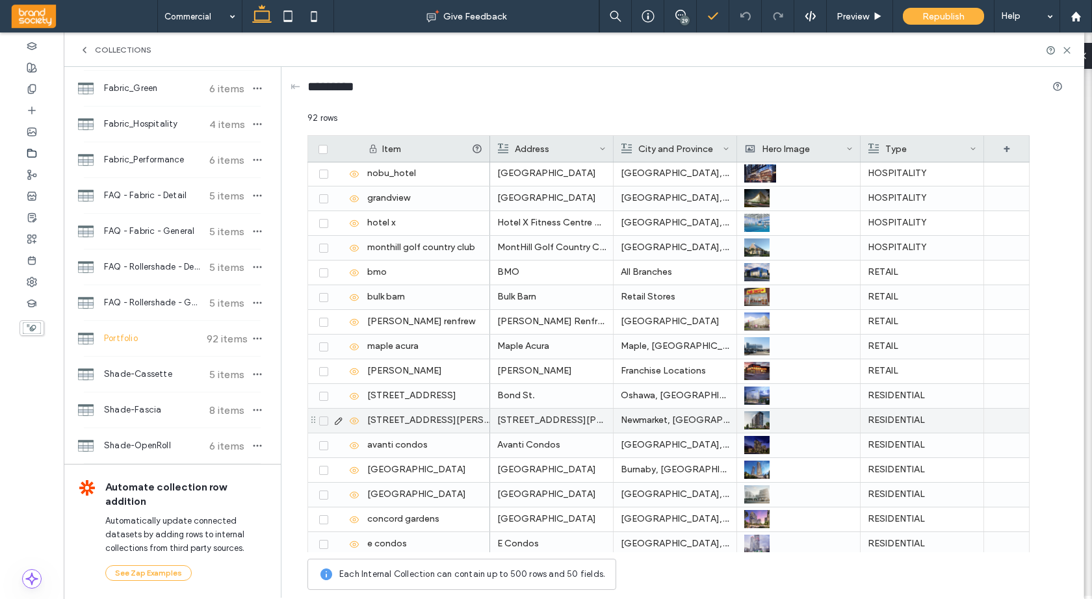
click at [339, 420] on icon at bounding box center [339, 421] width 10 height 10
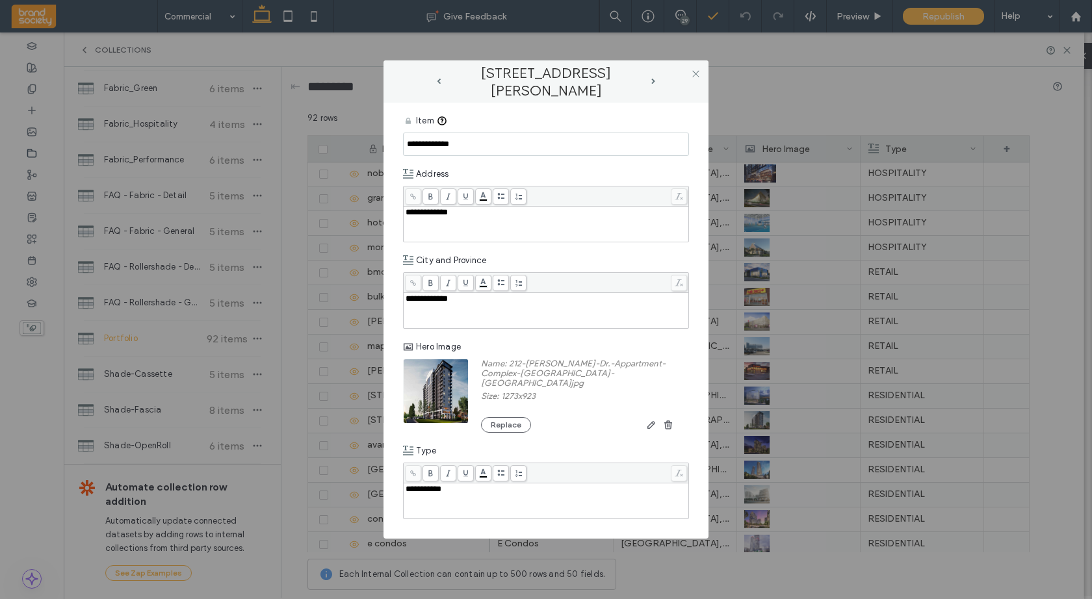
click at [422, 217] on span "**********" at bounding box center [427, 212] width 42 height 8
click at [677, 74] on div "[STREET_ADDRESS][PERSON_NAME]" at bounding box center [546, 81] width 325 height 42
click at [696, 77] on use at bounding box center [695, 73] width 7 height 7
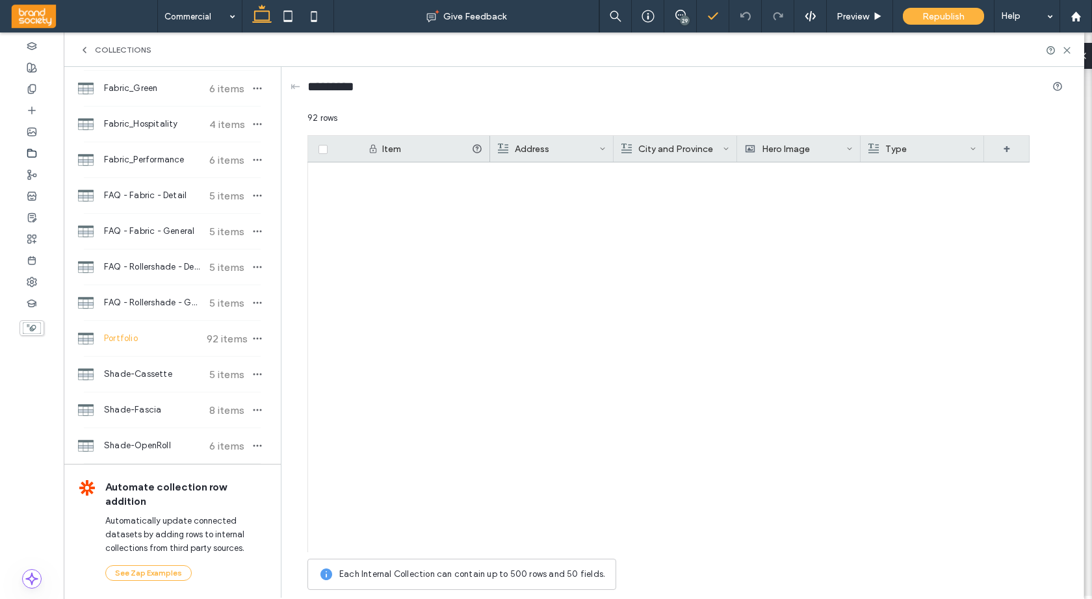
scroll to position [0, 0]
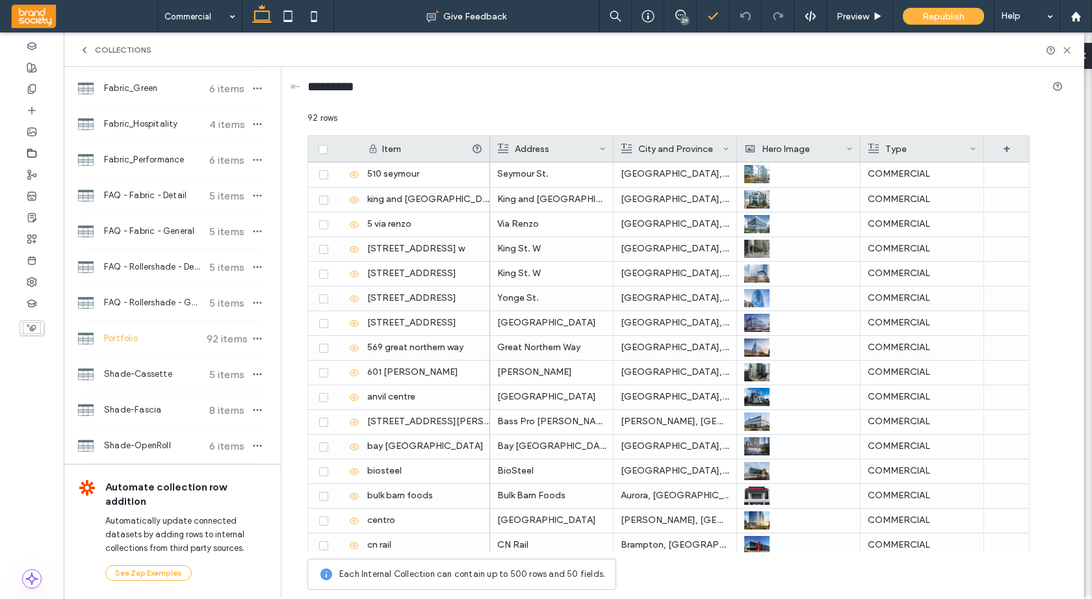
click at [715, 15] on polyline at bounding box center [713, 16] width 8 height 6
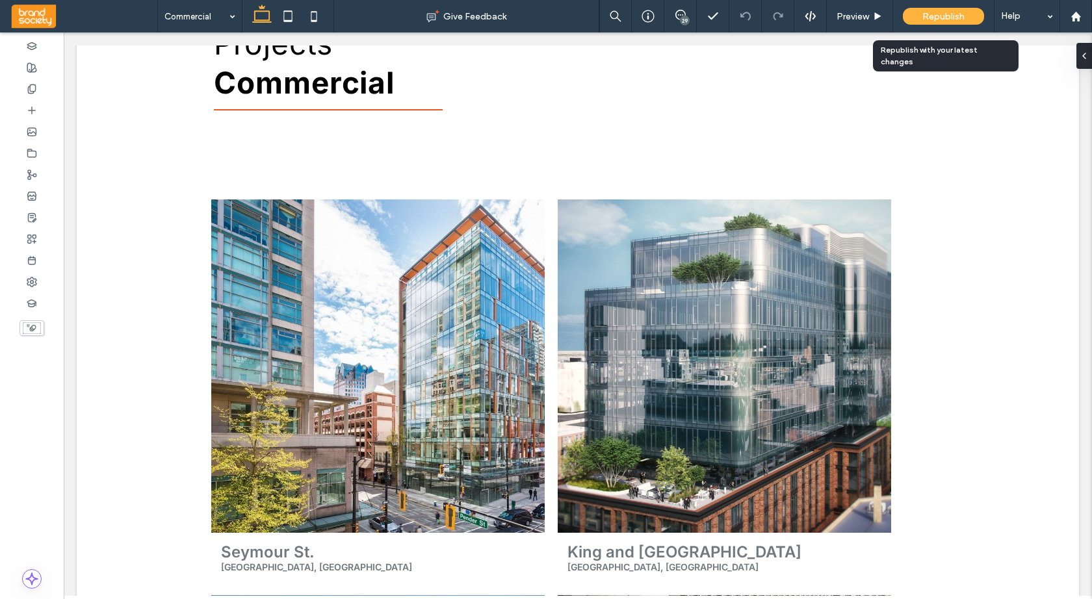
click at [940, 9] on div "Republish" at bounding box center [943, 16] width 81 height 17
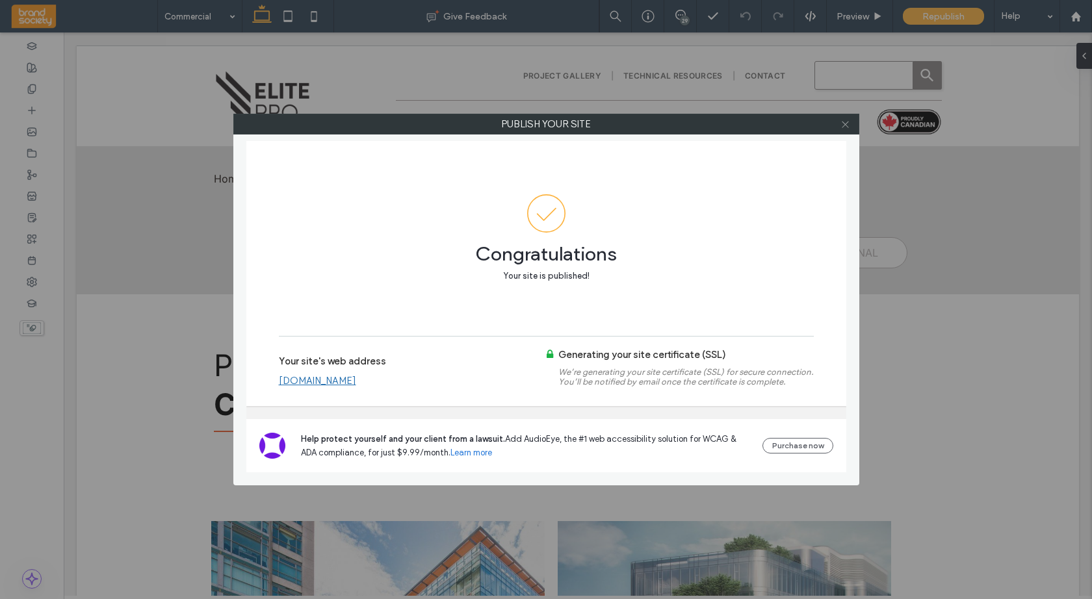
click at [843, 124] on icon at bounding box center [846, 125] width 10 height 10
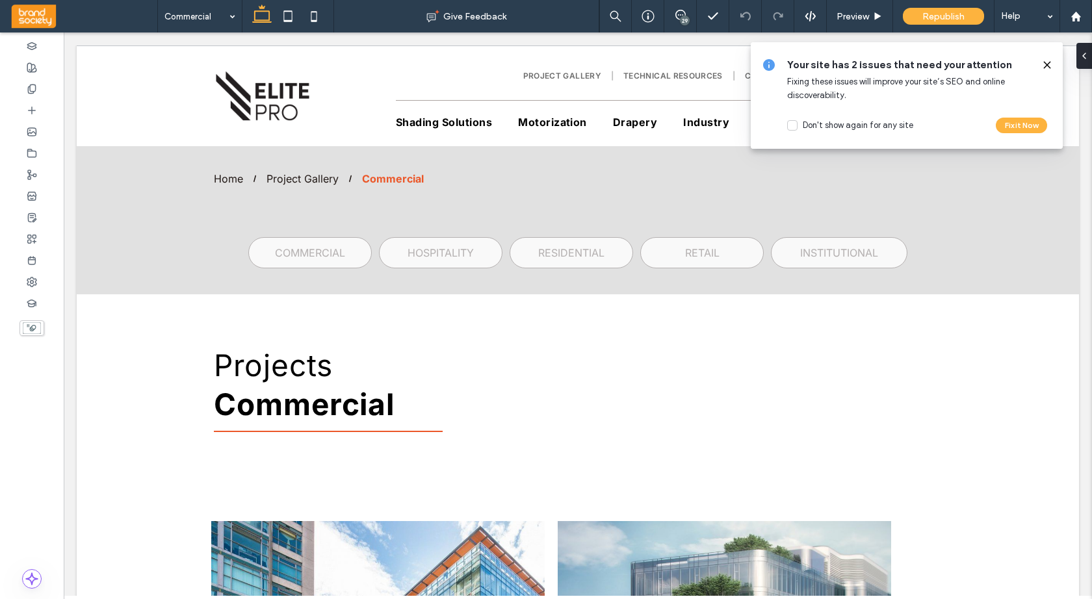
click at [1049, 64] on icon at bounding box center [1047, 65] width 10 height 10
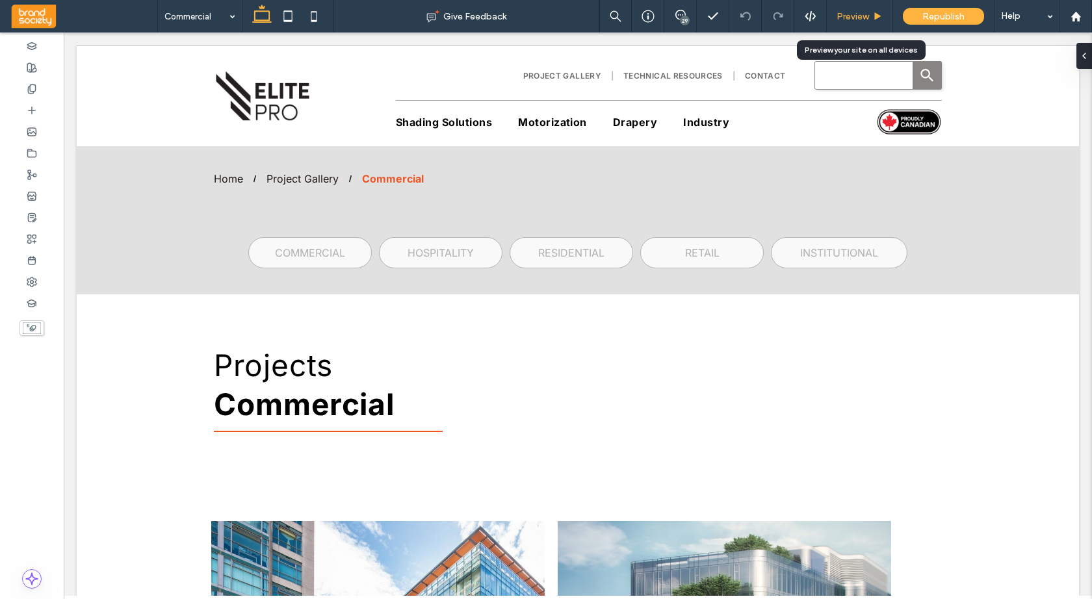
click at [846, 12] on span "Preview" at bounding box center [853, 16] width 33 height 11
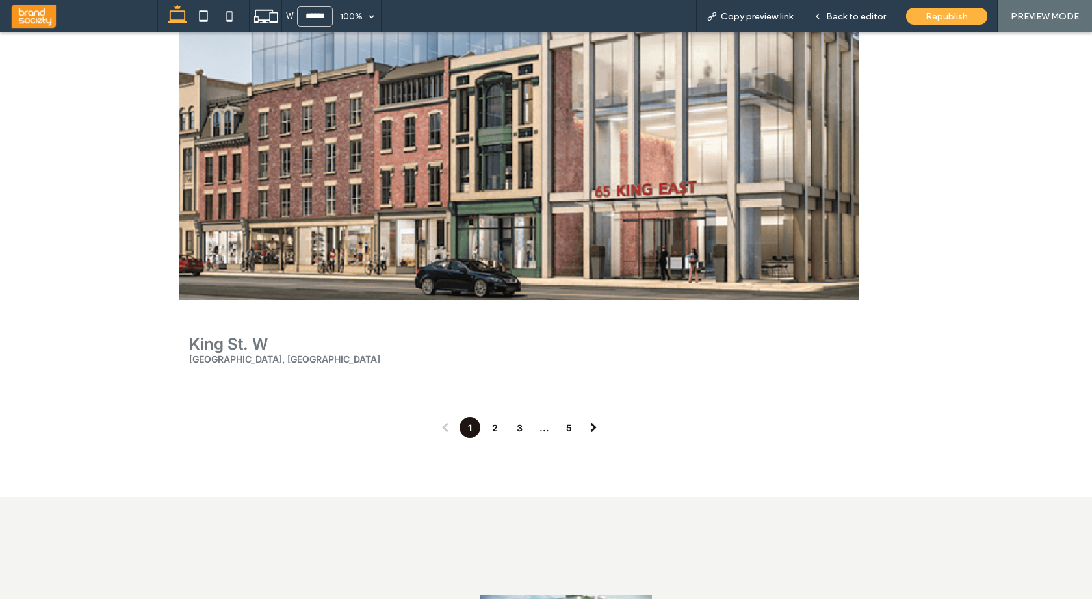
scroll to position [1679, 0]
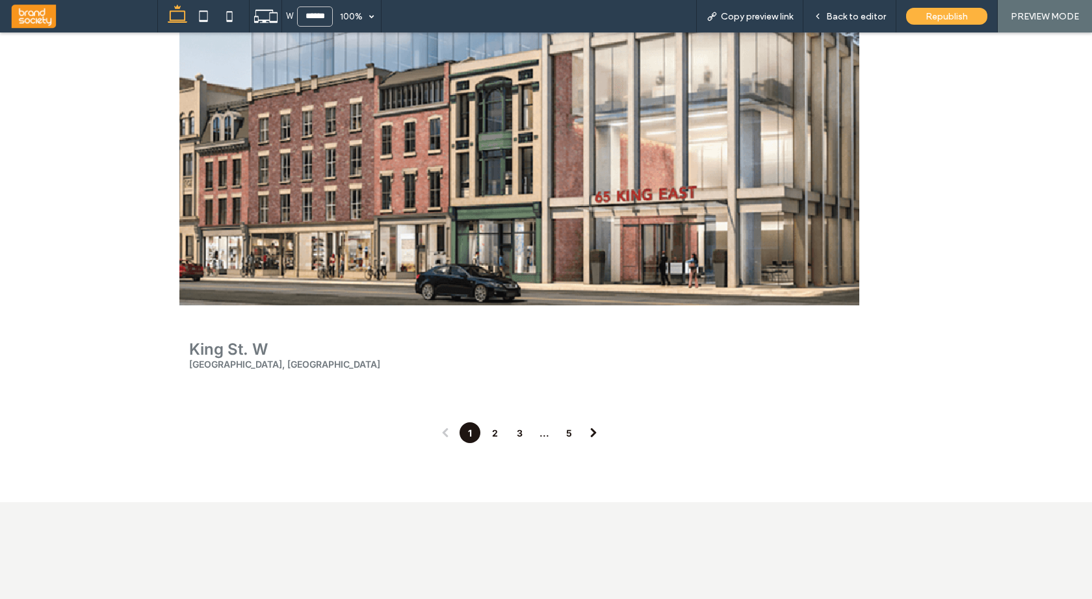
click at [492, 433] on link "2" at bounding box center [494, 433] width 21 height 21
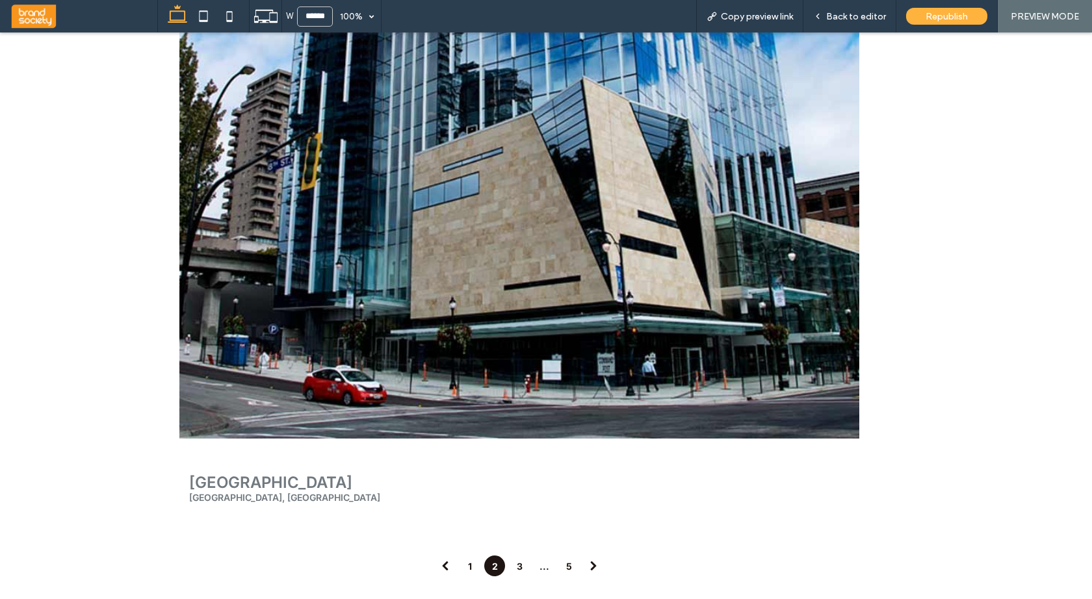
scroll to position [1549, 0]
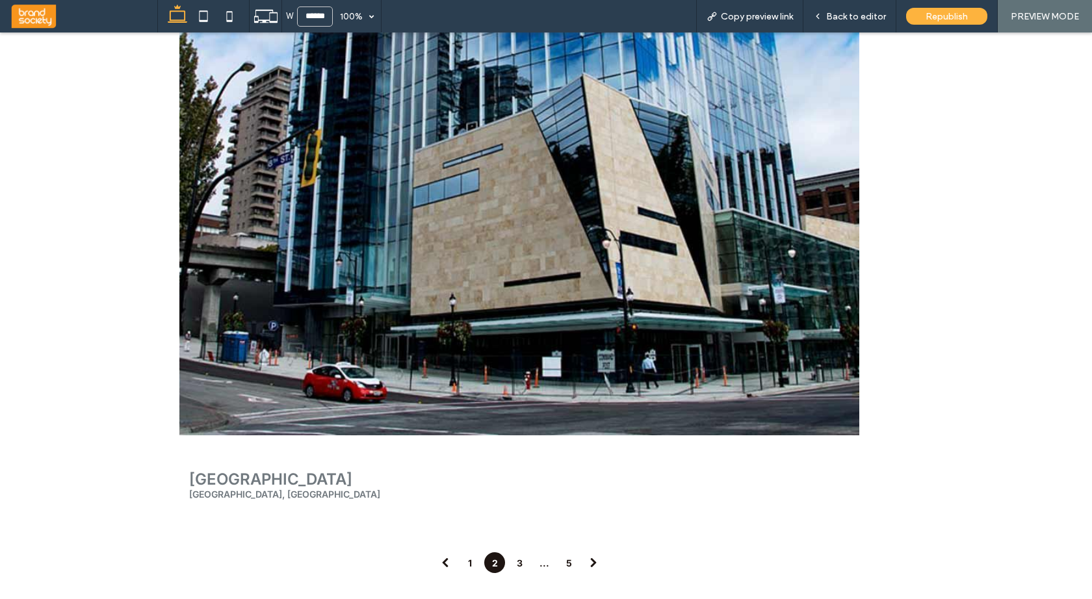
click at [519, 568] on link "3" at bounding box center [519, 563] width 21 height 21
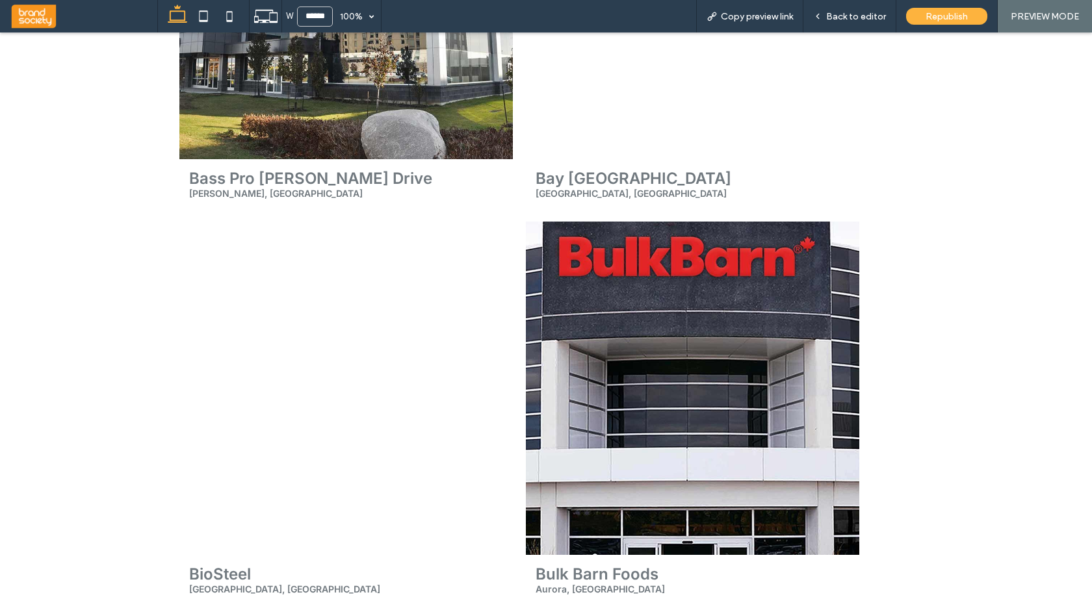
scroll to position [0, 0]
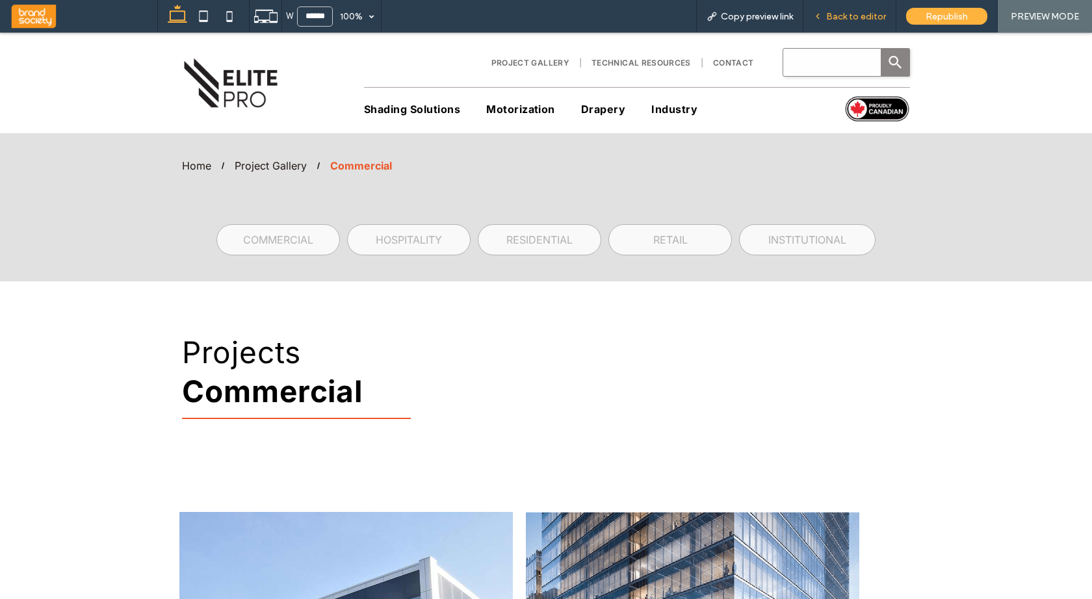
click at [859, 14] on span "Back to editor" at bounding box center [856, 16] width 60 height 11
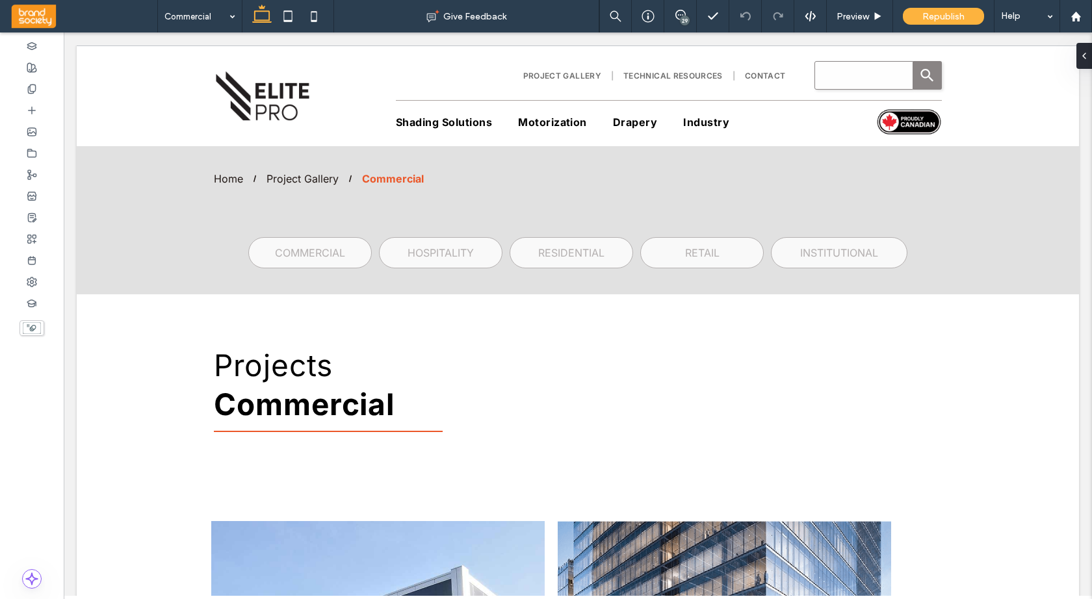
click at [681, 18] on div "29" at bounding box center [685, 21] width 10 height 10
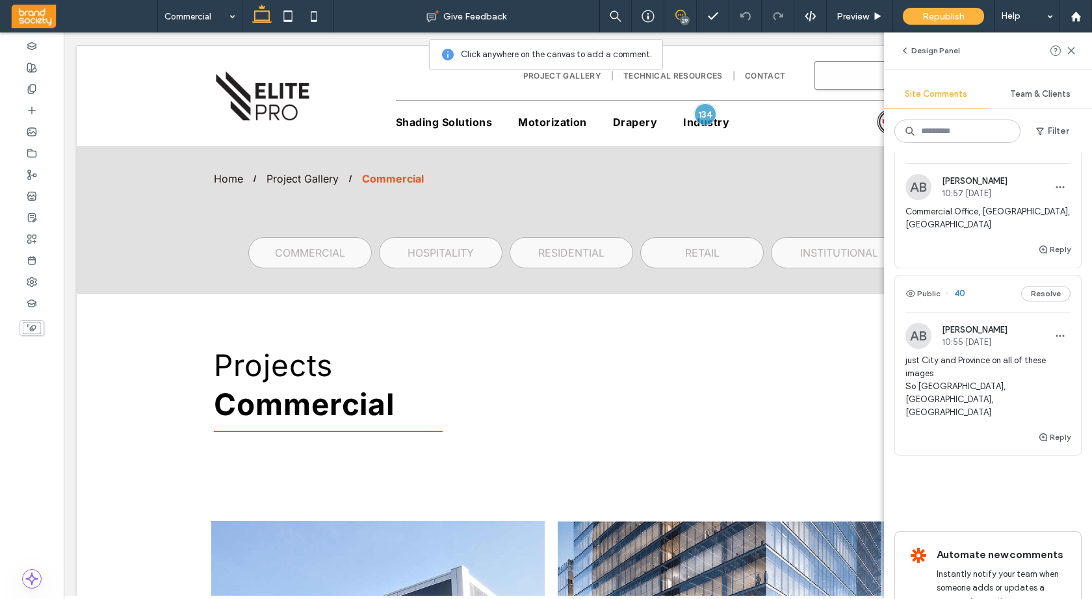
scroll to position [4757, 0]
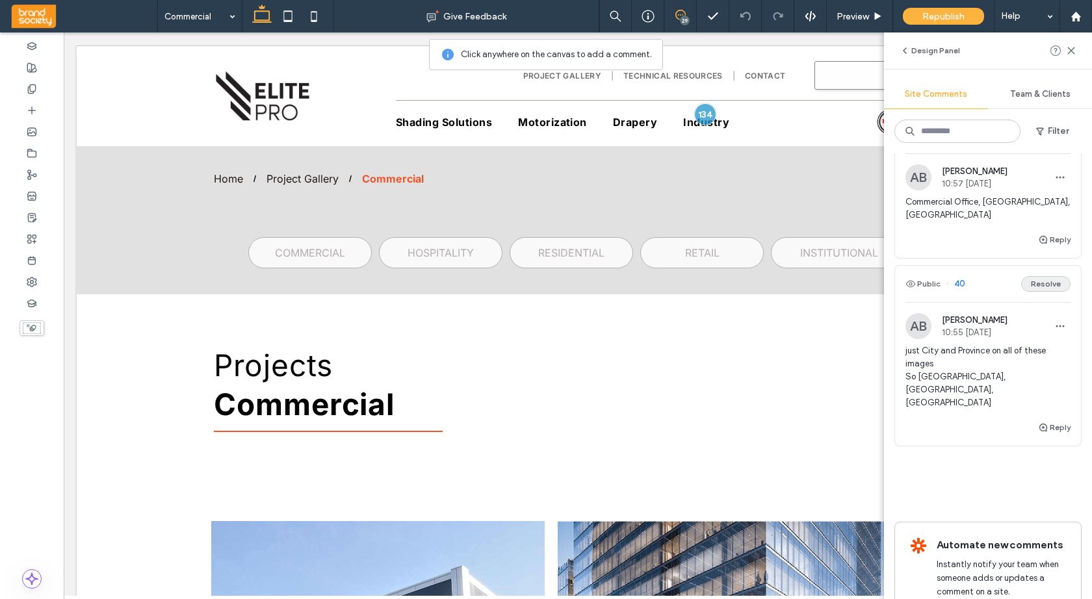
click at [1051, 276] on button "Resolve" at bounding box center [1045, 284] width 49 height 16
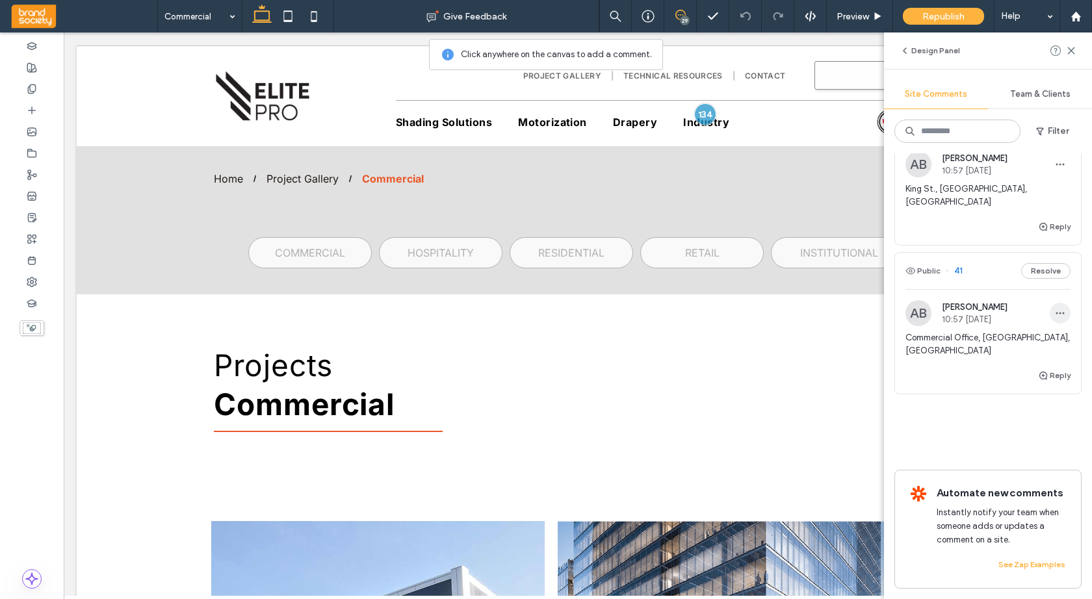
scroll to position [4575, 0]
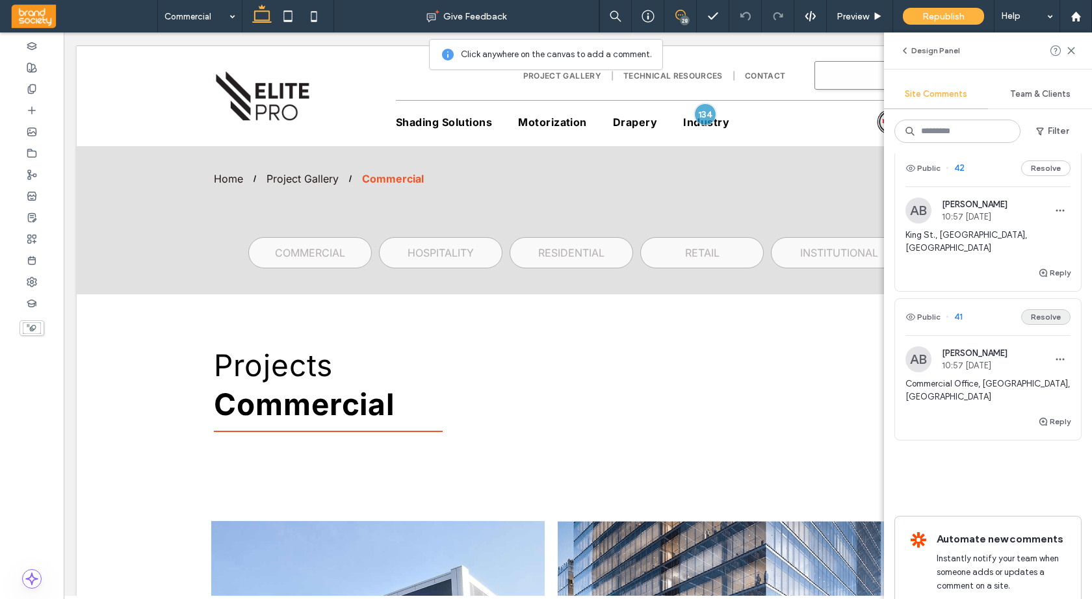
click at [1049, 309] on button "Resolve" at bounding box center [1045, 317] width 49 height 16
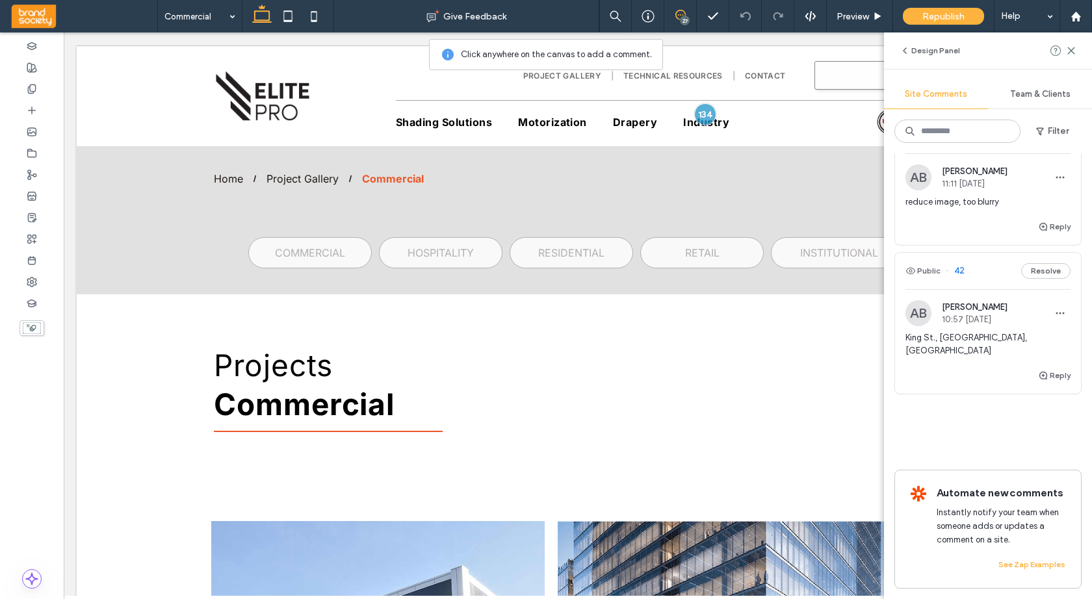
scroll to position [4452, 0]
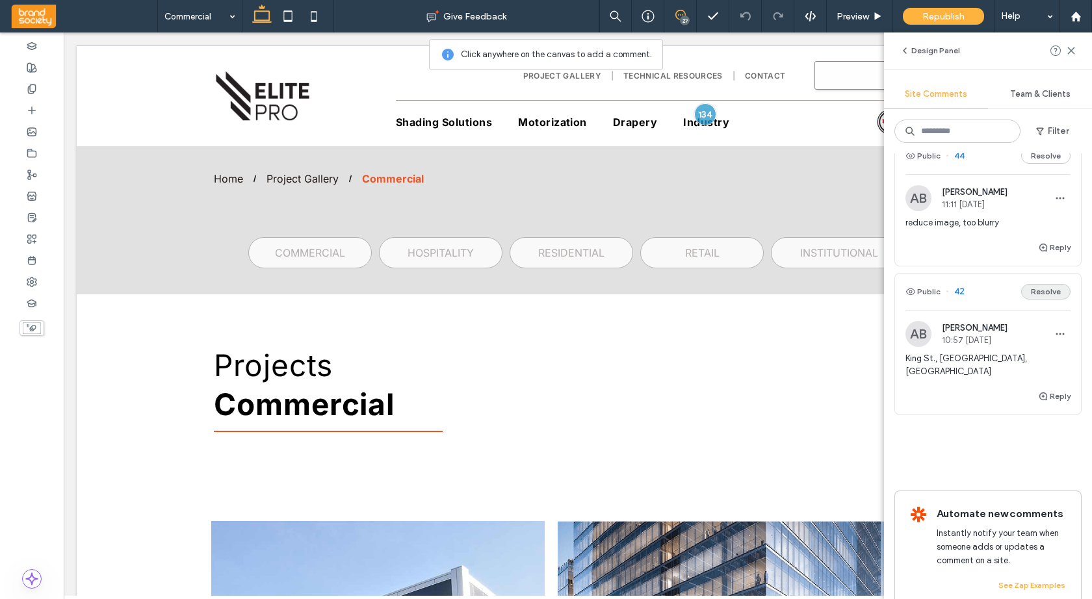
click at [1049, 291] on button "Resolve" at bounding box center [1045, 292] width 49 height 16
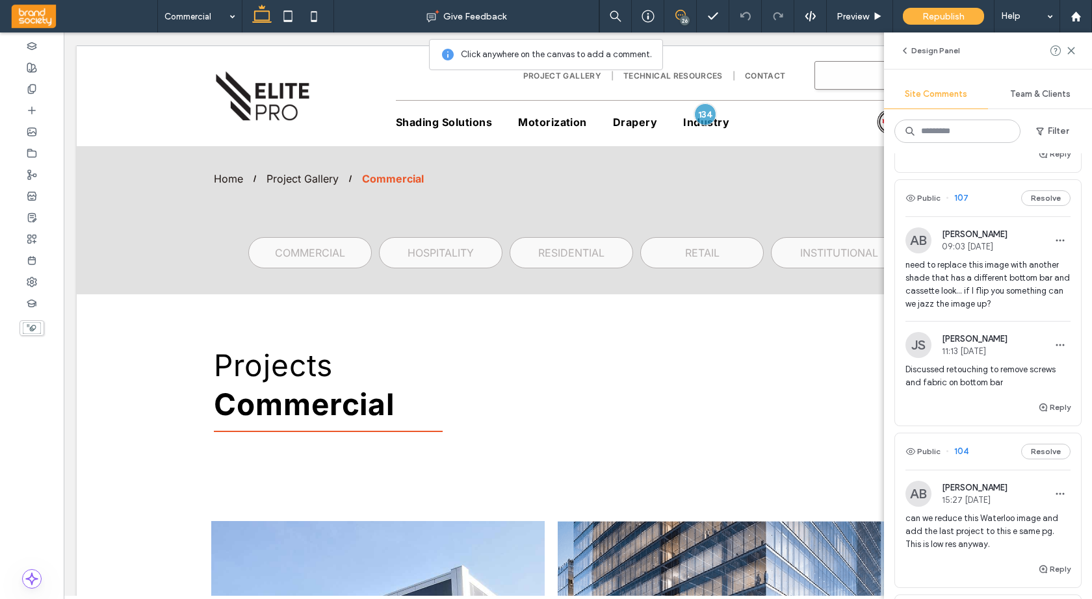
scroll to position [2589, 0]
click at [970, 344] on div "[PERSON_NAME] 11:13 [DATE]" at bounding box center [975, 345] width 66 height 22
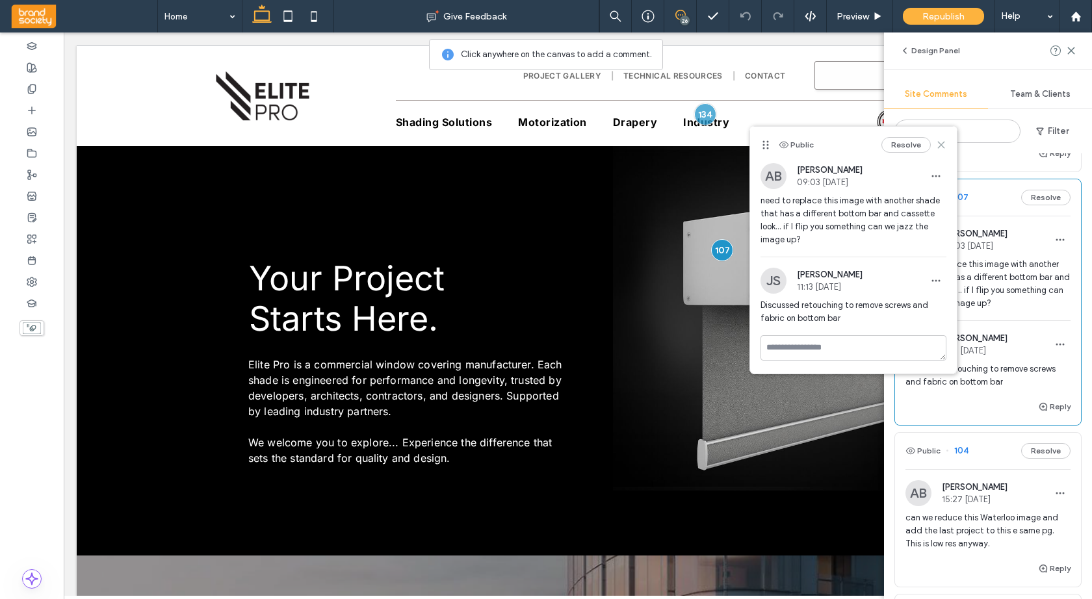
click at [942, 143] on icon at bounding box center [941, 145] width 10 height 10
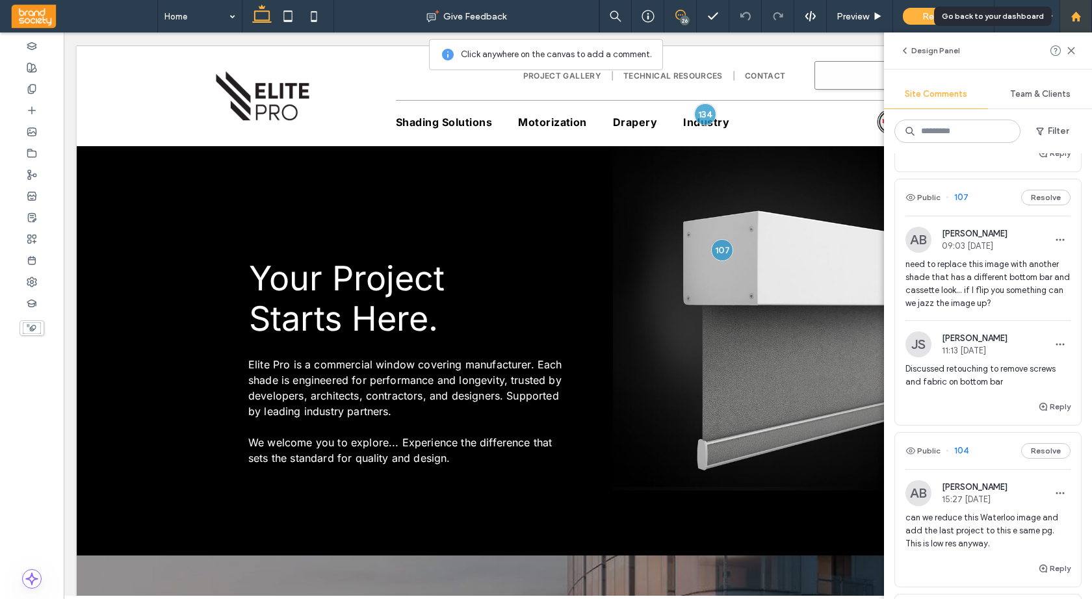
click at [1074, 14] on use at bounding box center [1076, 16] width 10 height 10
